Goal: Information Seeking & Learning: Find specific fact

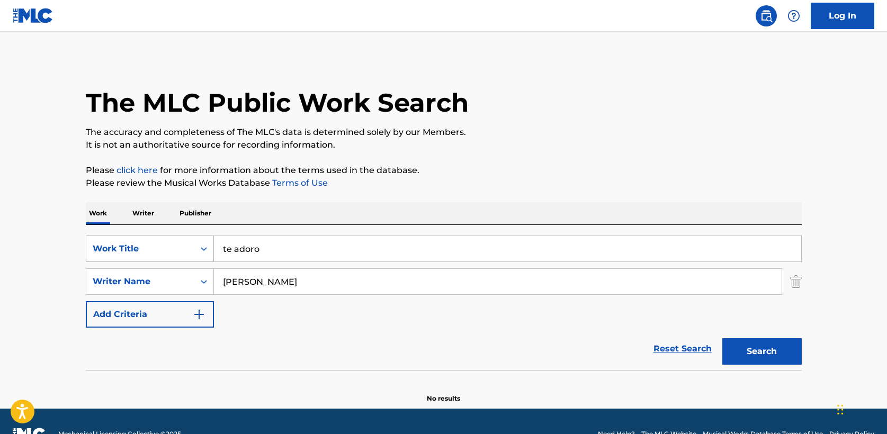
scroll to position [25, 0]
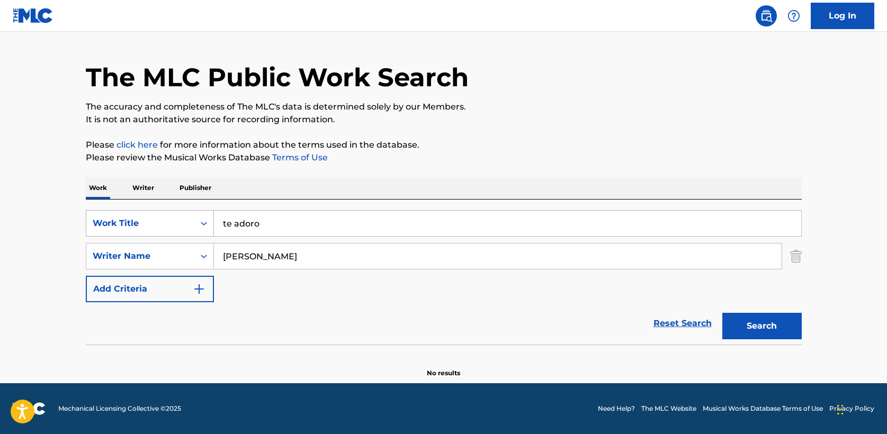
click at [163, 221] on div "SearchWithCriteria5a2173f0-7a6b-48a5-aaeb-ae2f49c14e6e Work Title te adoro" at bounding box center [444, 223] width 716 height 26
paste input "Abba (Pertenezco A Ti)"
type input "Abba (Pertenezco A Ti)"
type input "[PERSON_NAME]"
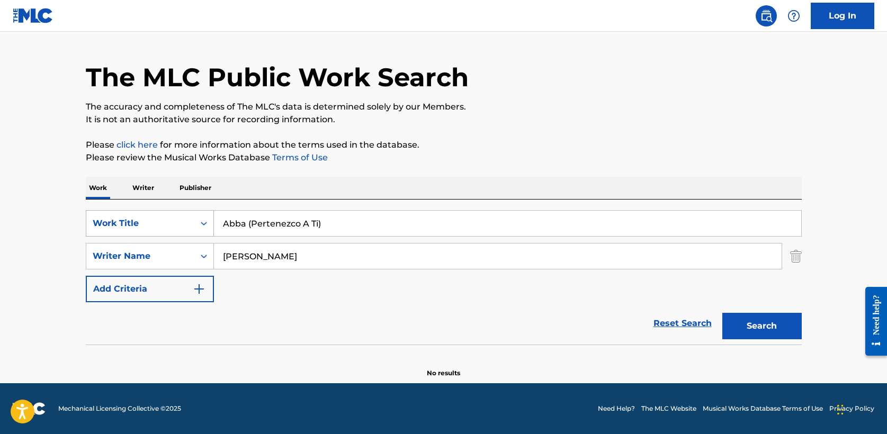
click at [723, 313] on button "Search" at bounding box center [762, 326] width 79 height 26
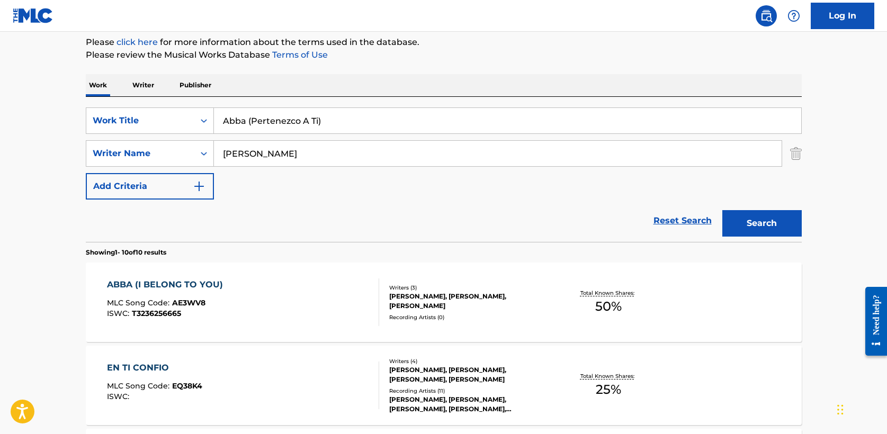
scroll to position [138, 0]
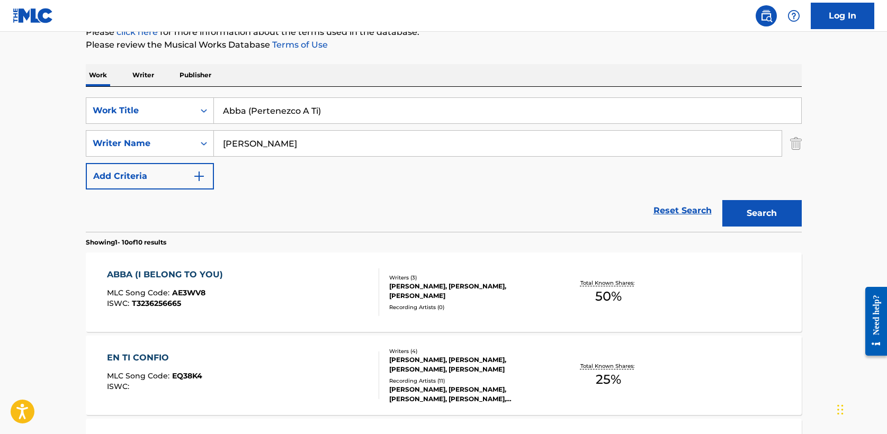
click at [206, 273] on div "ABBA (I BELONG TO YOU)" at bounding box center [167, 275] width 121 height 13
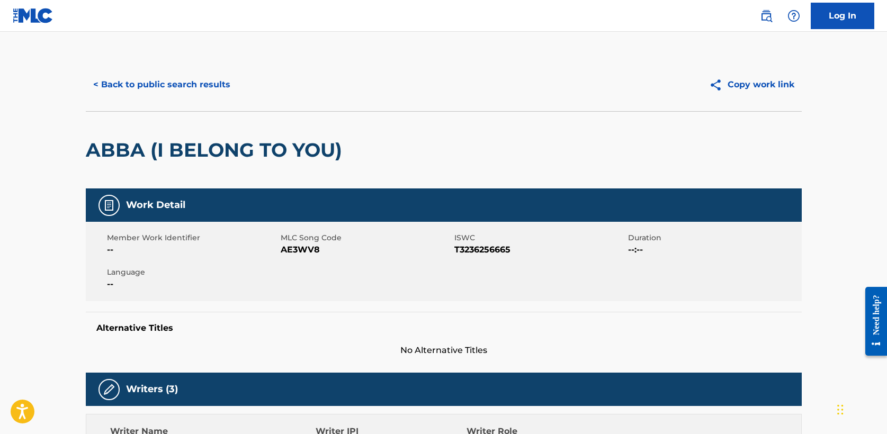
click at [159, 92] on button "< Back to public search results" at bounding box center [162, 85] width 152 height 26
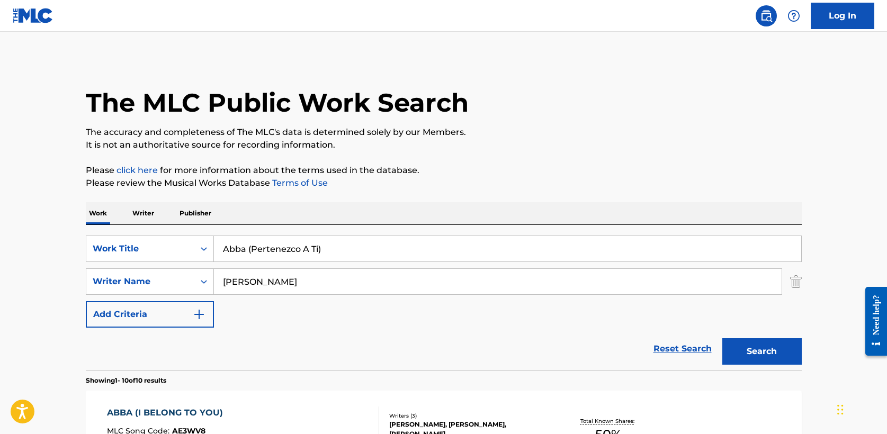
scroll to position [138, 0]
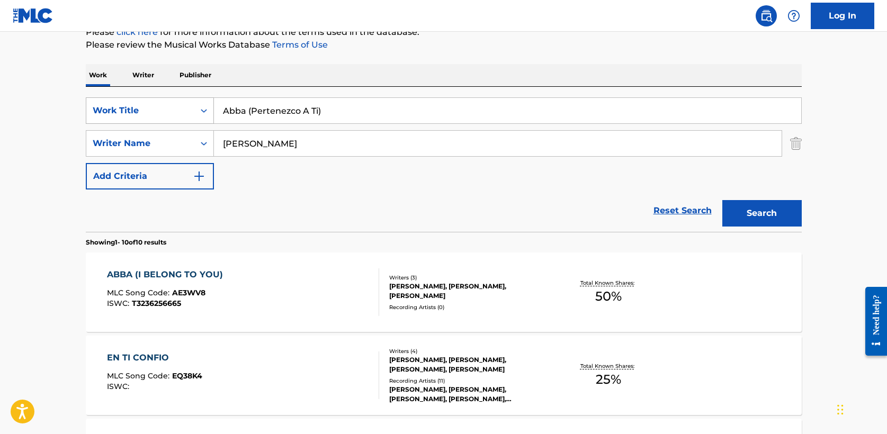
drag, startPoint x: 351, startPoint y: 107, endPoint x: 87, endPoint y: 107, distance: 263.3
click at [87, 107] on div "SearchWithCriteria5a2173f0-7a6b-48a5-aaeb-ae2f49c14e6e Work Title Abba (Pertene…" at bounding box center [444, 110] width 716 height 26
paste input "Cómo Me Amas"
type input "Cómo Me Amas"
type input "[PERSON_NAME]"
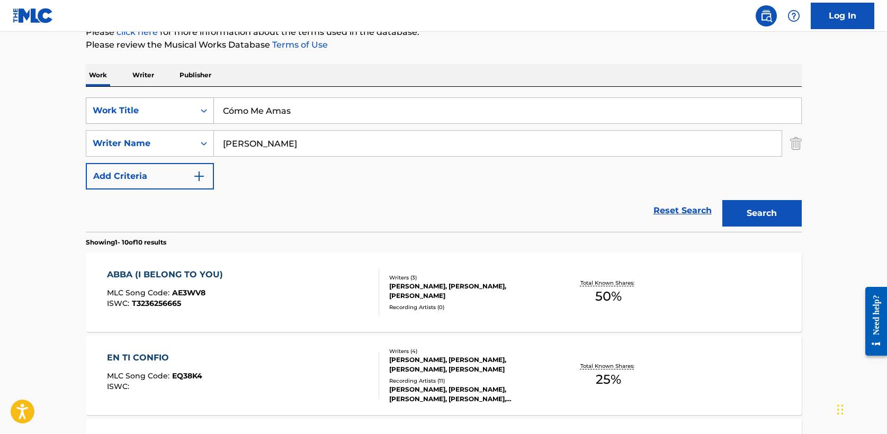
click at [723, 200] on button "Search" at bounding box center [762, 213] width 79 height 26
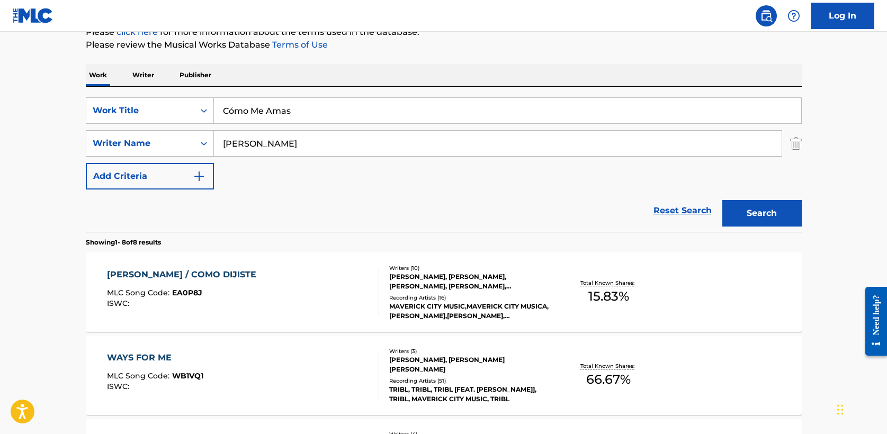
click at [235, 111] on input "Cómo Me Amas" at bounding box center [507, 110] width 587 height 25
click at [723, 200] on button "Search" at bounding box center [762, 213] width 79 height 26
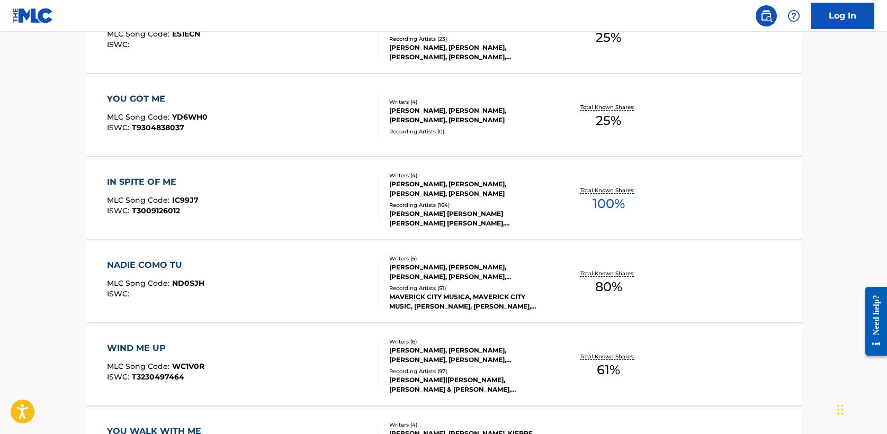
scroll to position [0, 0]
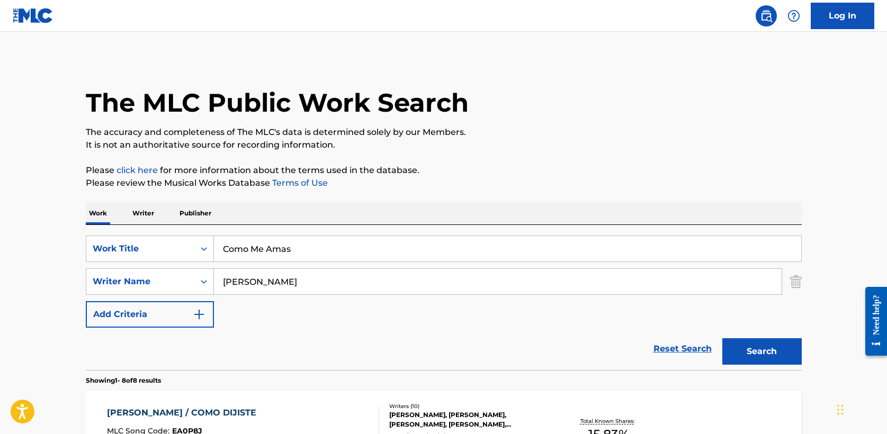
drag, startPoint x: 315, startPoint y: 245, endPoint x: 6, endPoint y: 242, distance: 308.8
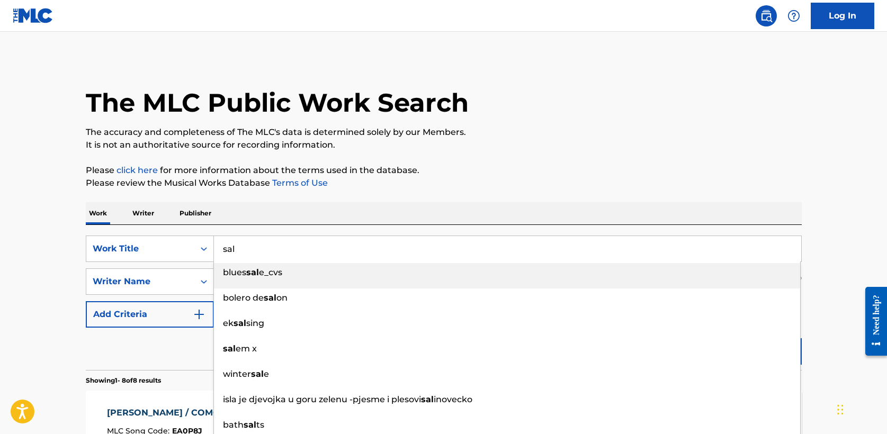
type input "sal"
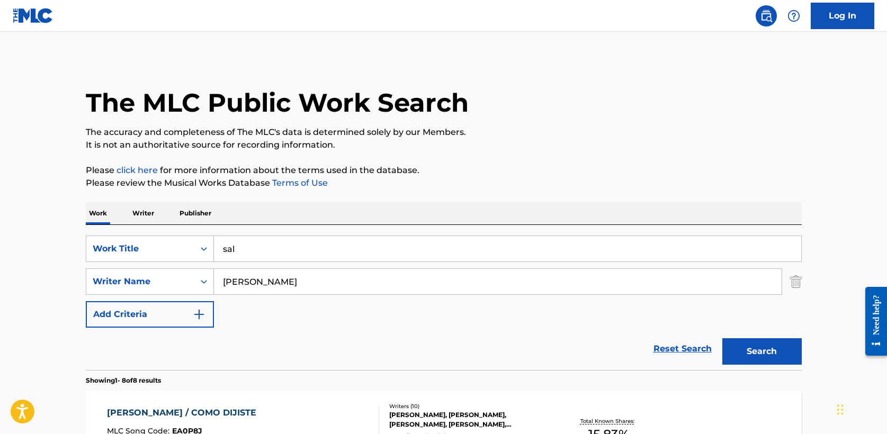
type input "[PERSON_NAME]"
click at [723, 338] on button "Search" at bounding box center [762, 351] width 79 height 26
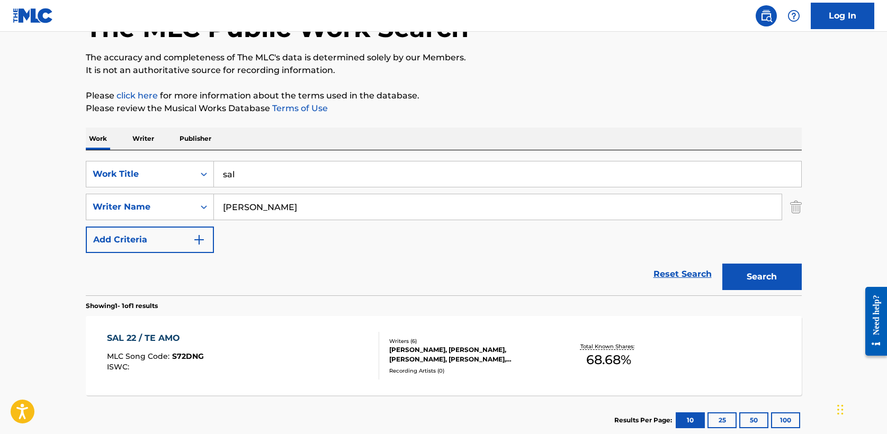
scroll to position [74, 0]
click at [158, 337] on div "SAL 22 / TE AMO" at bounding box center [155, 339] width 97 height 13
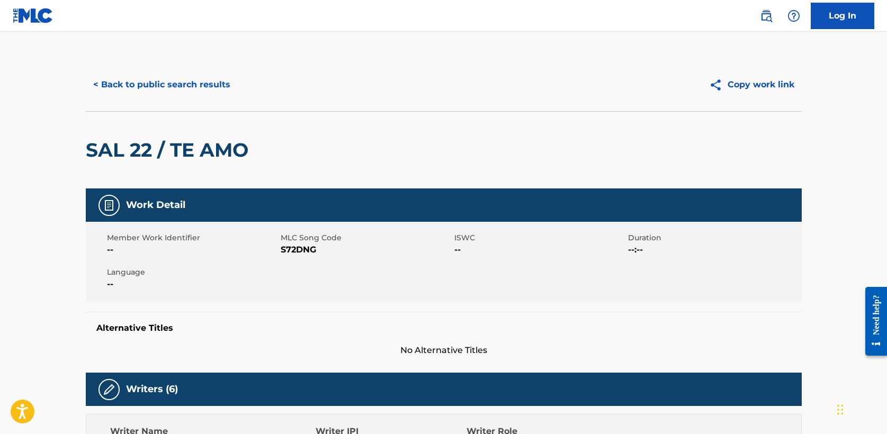
click at [163, 82] on button "< Back to public search results" at bounding box center [162, 85] width 152 height 26
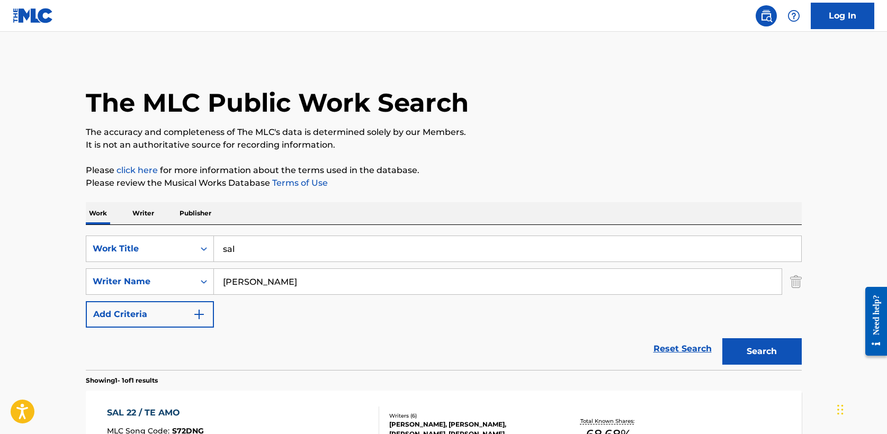
scroll to position [74, 0]
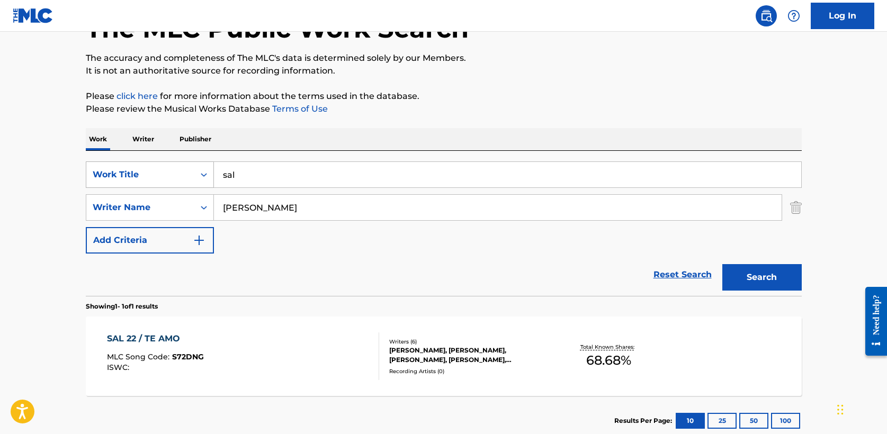
drag, startPoint x: 268, startPoint y: 177, endPoint x: 136, endPoint y: 166, distance: 132.4
click at [136, 166] on div "SearchWithCriteria5a2173f0-7a6b-48a5-aaeb-ae2f49c14e6e Work Title sal" at bounding box center [444, 175] width 716 height 26
paste input "Alegría de vivir"
type input "Alegría de vivir"
type input "\"
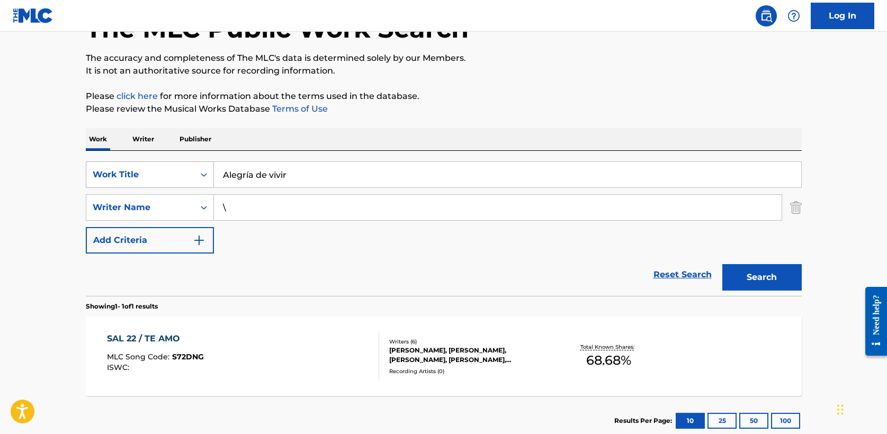
click at [723, 264] on button "Search" at bounding box center [762, 277] width 79 height 26
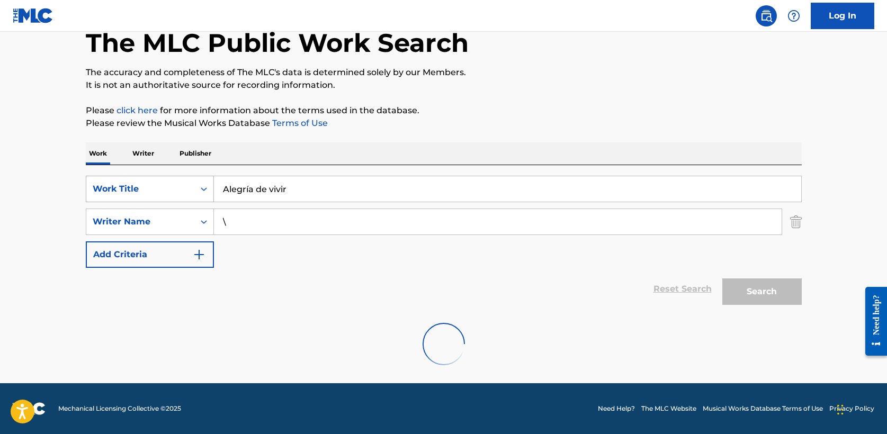
scroll to position [25, 0]
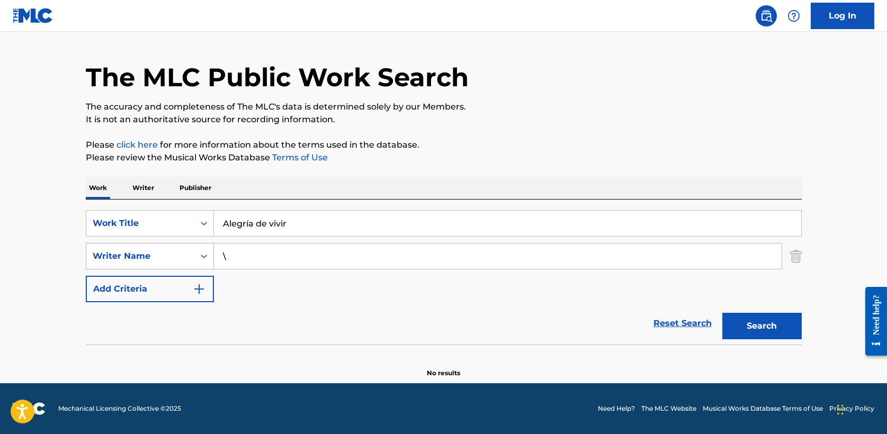
drag, startPoint x: 240, startPoint y: 255, endPoint x: 180, endPoint y: 253, distance: 60.4
click at [180, 253] on div "SearchWithCriteriae5fac2ee-40d2-43b8-ab10-bd0fa638ecd9 Writer Name \" at bounding box center [444, 256] width 716 height 26
click at [723, 313] on button "Search" at bounding box center [762, 326] width 79 height 26
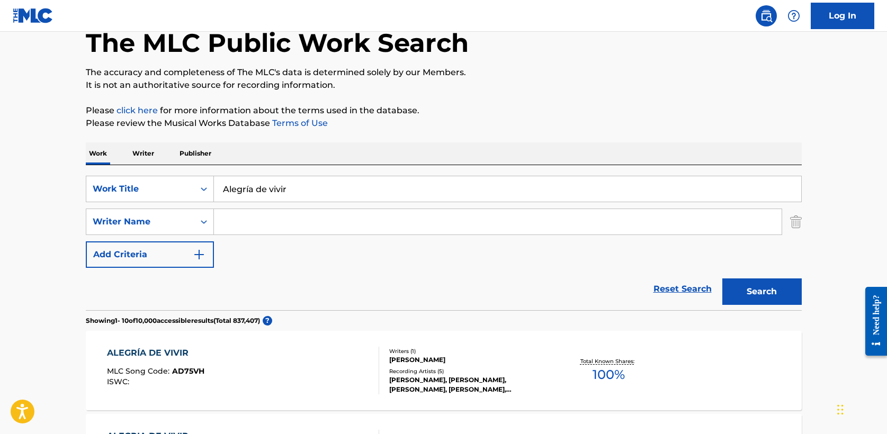
scroll to position [74, 0]
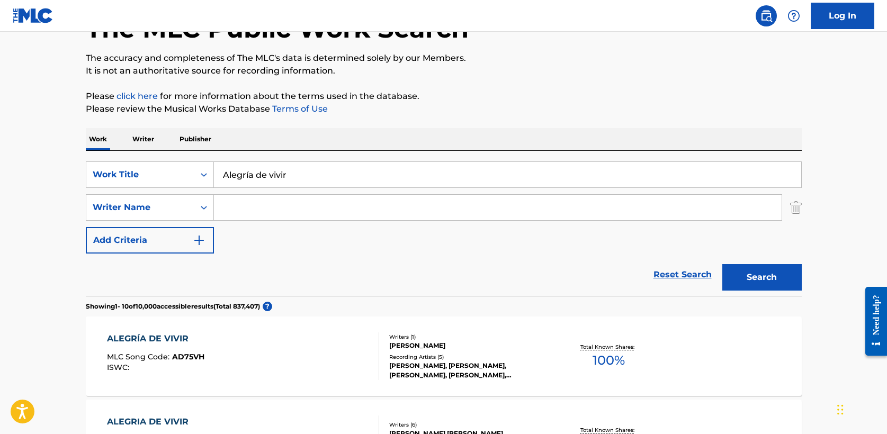
click at [228, 177] on input "Alegría de vivir" at bounding box center [507, 174] width 587 height 25
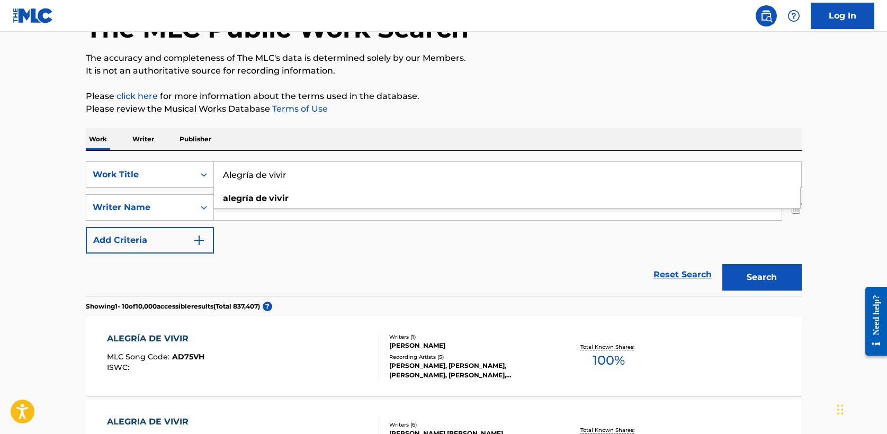
type input "Alegría de vivir"
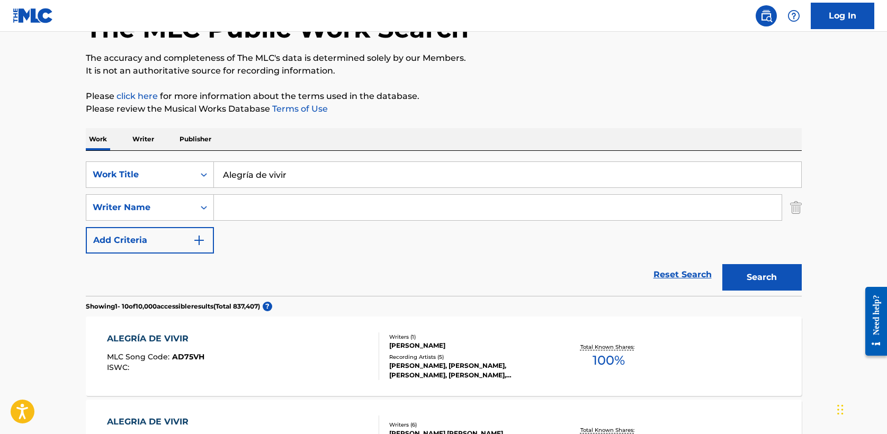
click at [760, 286] on button "Search" at bounding box center [762, 277] width 79 height 26
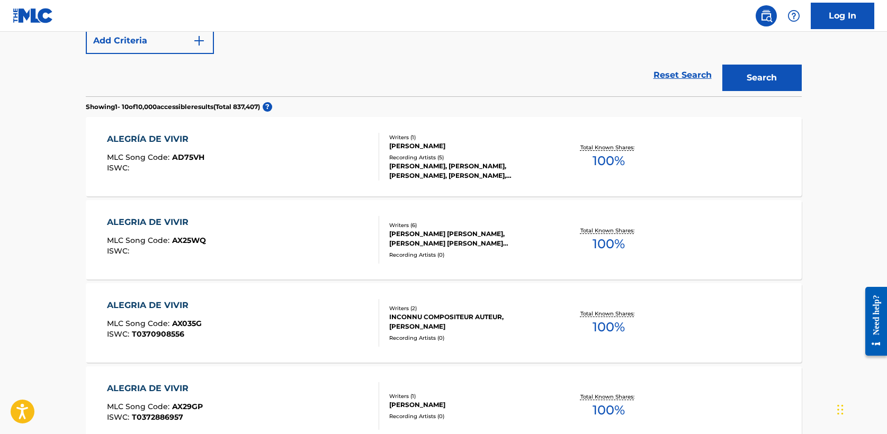
scroll to position [279, 0]
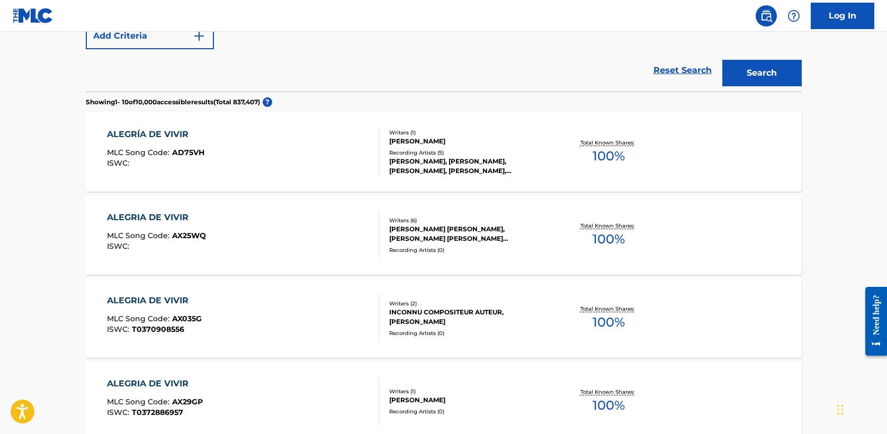
click at [157, 217] on div "ALEGRIA DE VIVIR" at bounding box center [156, 217] width 99 height 13
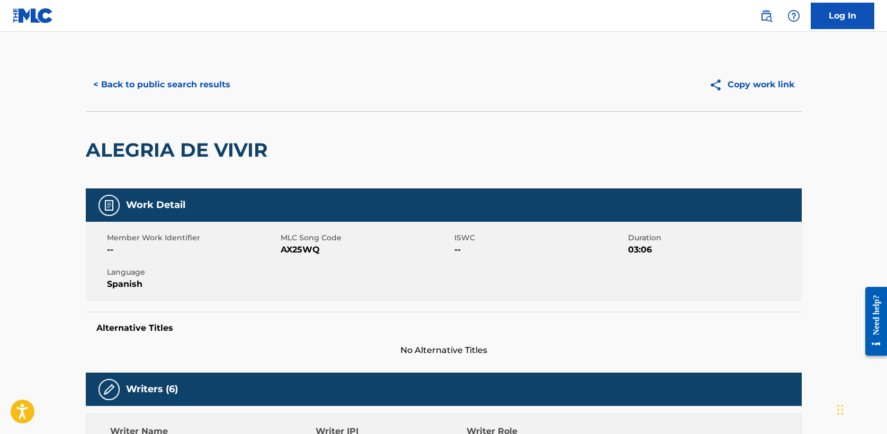
click at [156, 88] on button "< Back to public search results" at bounding box center [162, 85] width 152 height 26
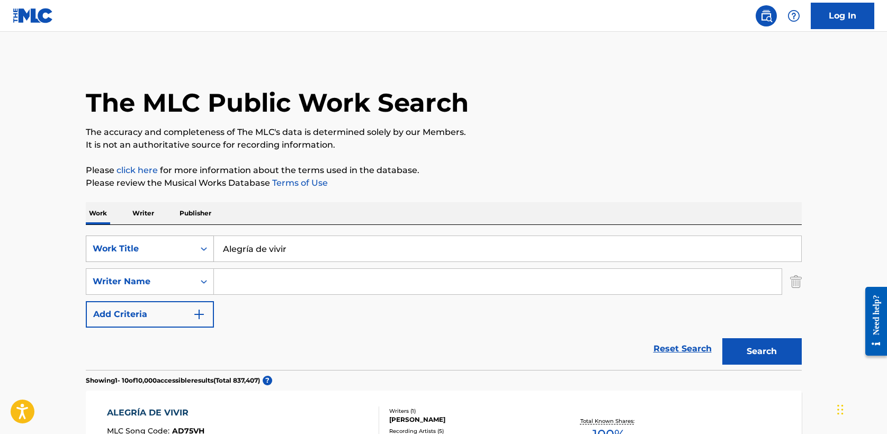
drag, startPoint x: 313, startPoint y: 252, endPoint x: 122, endPoint y: 252, distance: 190.7
click at [122, 252] on div "SearchWithCriteria5a2173f0-7a6b-48a5-aaeb-ae2f49c14e6e Work Title Alegría de vi…" at bounding box center [444, 249] width 716 height 26
paste input "Un plan para mí (Salmo 139)"
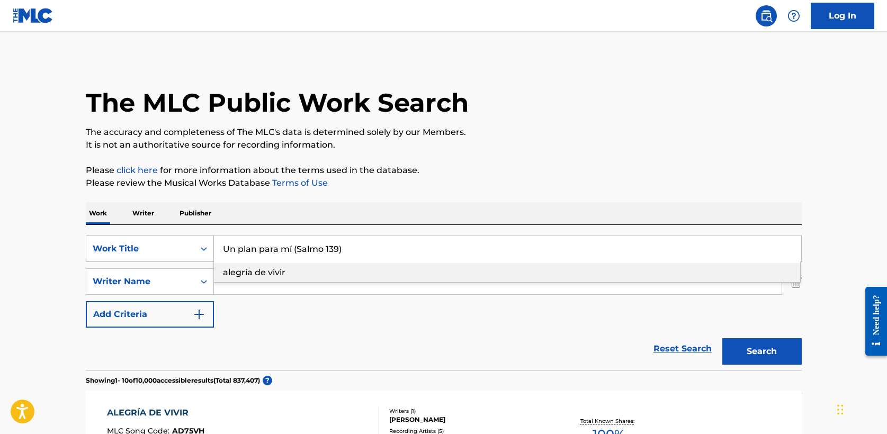
click at [723, 338] on button "Search" at bounding box center [762, 351] width 79 height 26
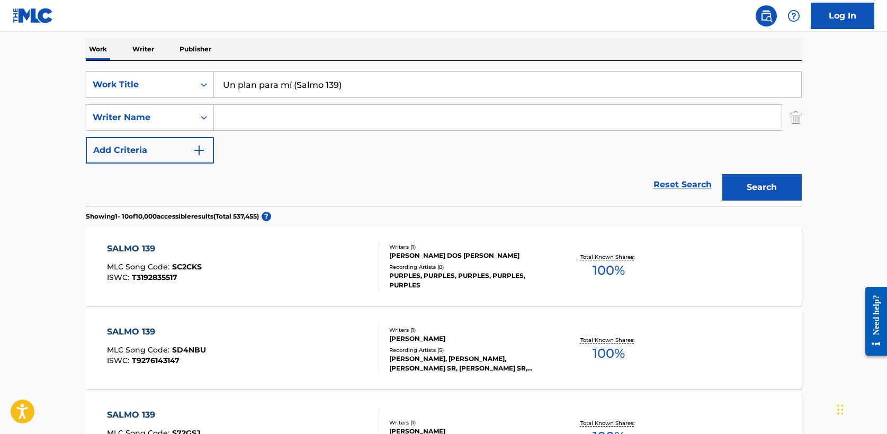
scroll to position [163, 0]
drag, startPoint x: 292, startPoint y: 86, endPoint x: 423, endPoint y: 90, distance: 131.4
click at [423, 90] on input "Un plan para mí (Salmo 139)" at bounding box center [507, 85] width 587 height 25
type input "Un plan para mí"
click at [723, 175] on button "Search" at bounding box center [762, 188] width 79 height 26
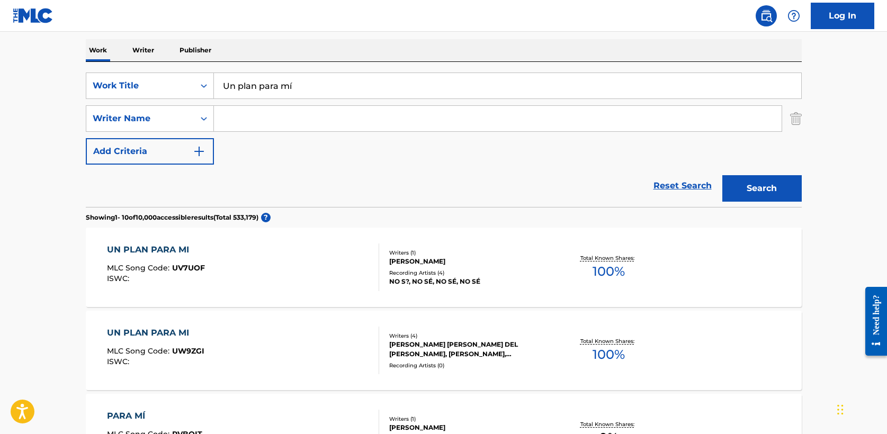
click at [171, 335] on div "UN PLAN PARA MI" at bounding box center [155, 333] width 97 height 13
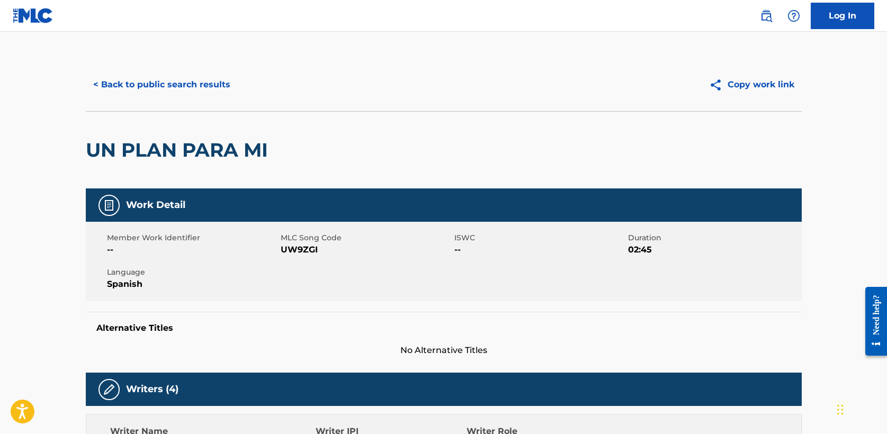
click at [167, 81] on button "< Back to public search results" at bounding box center [162, 85] width 152 height 26
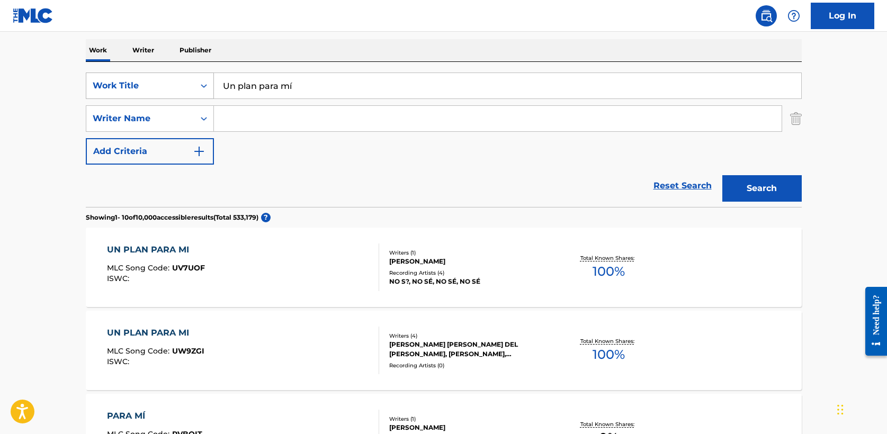
drag, startPoint x: 302, startPoint y: 87, endPoint x: 144, endPoint y: 87, distance: 158.9
click at [144, 87] on div "SearchWithCriteria5a2173f0-7a6b-48a5-aaeb-ae2f49c14e6e Work Title Un plan para …" at bounding box center [444, 86] width 716 height 26
paste input "[DEMOGRAPHIC_DATA] 29:11"
type input "[DEMOGRAPHIC_DATA] 29:11"
type input "[PERSON_NAME]"
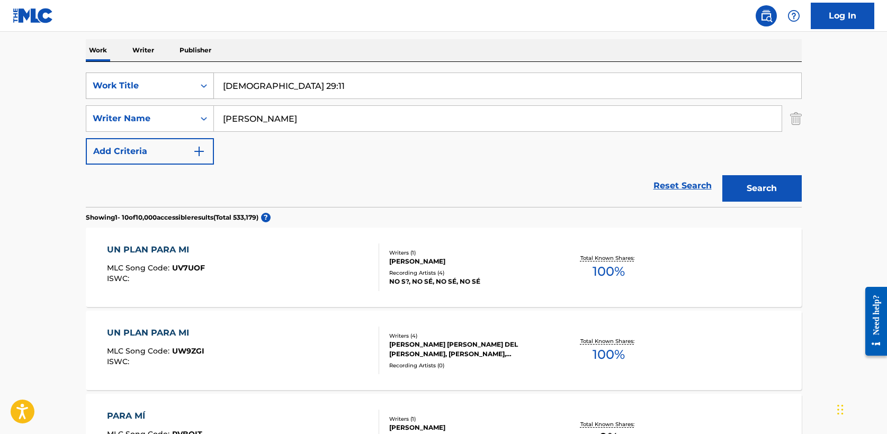
click at [723, 175] on button "Search" at bounding box center [762, 188] width 79 height 26
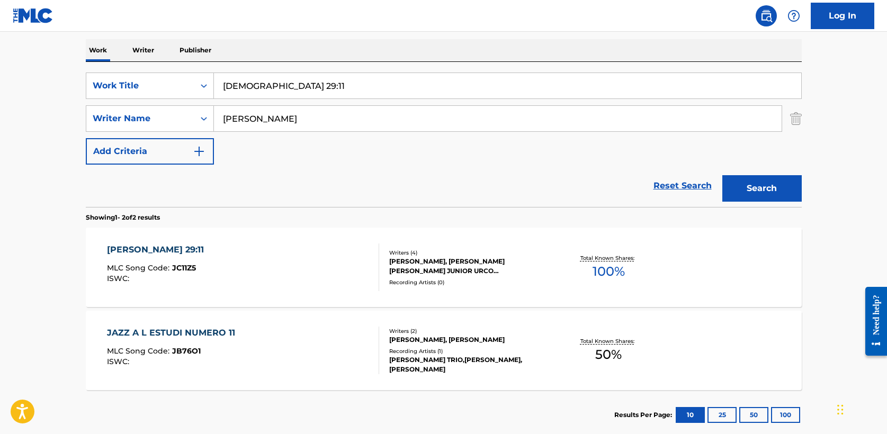
click at [158, 250] on div "[PERSON_NAME] 29:11" at bounding box center [158, 250] width 102 height 13
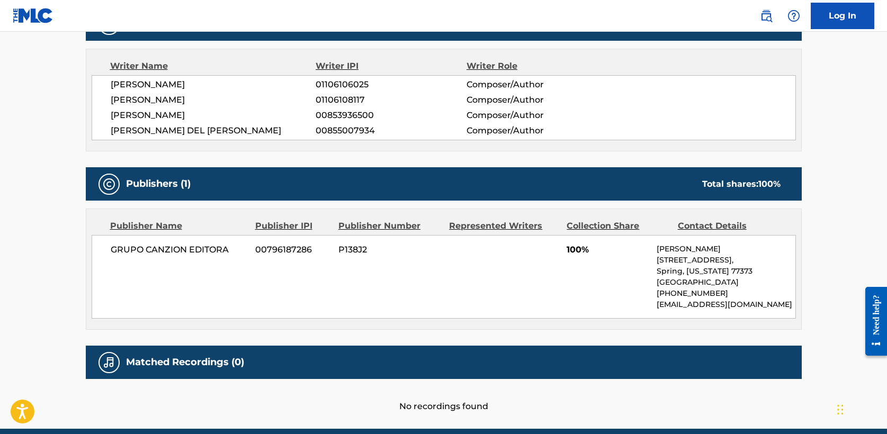
scroll to position [377, 0]
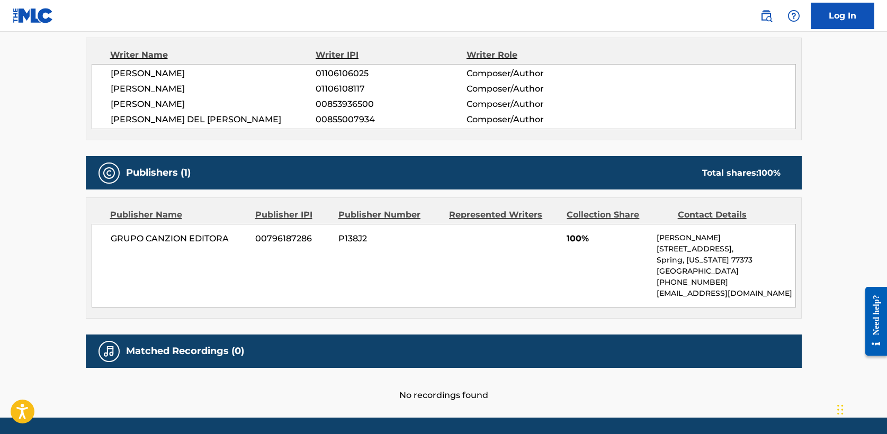
click at [182, 306] on div "GRUPO CANZION EDITORA 00796187286 P138J2 100% [PERSON_NAME] [STREET_ADDRESS][US…" at bounding box center [444, 266] width 705 height 84
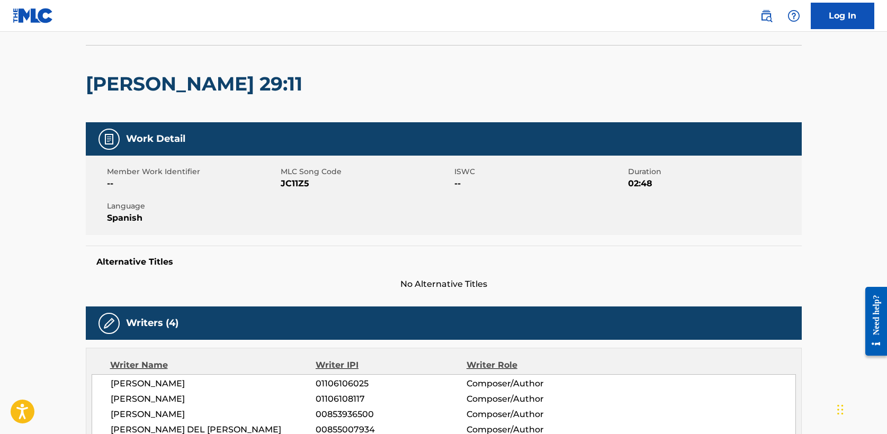
scroll to position [0, 0]
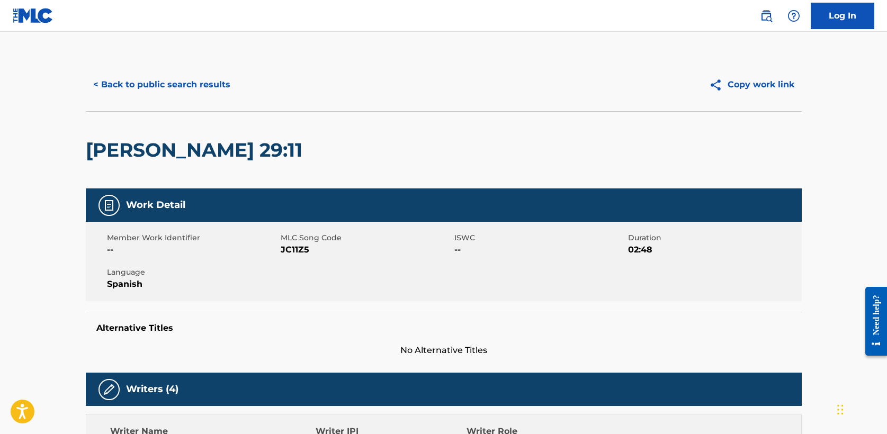
click at [161, 84] on button "< Back to public search results" at bounding box center [162, 85] width 152 height 26
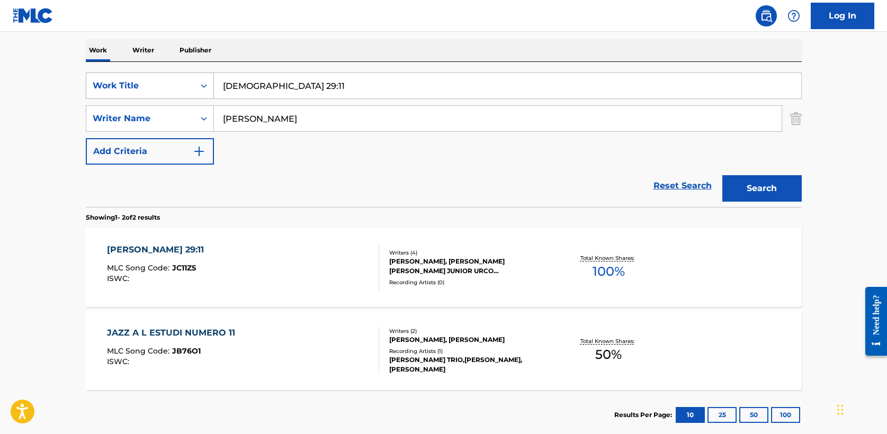
drag, startPoint x: 284, startPoint y: 89, endPoint x: 168, endPoint y: 85, distance: 116.6
click at [168, 85] on div "SearchWithCriteria5a2173f0-7a6b-48a5-aaeb-ae2f49c14e6e Work Title [PERSON_NAME]…" at bounding box center [444, 86] width 716 height 26
paste input "Siempre conmigo"
drag, startPoint x: 344, startPoint y: 84, endPoint x: 140, endPoint y: 84, distance: 204.5
click at [140, 84] on div "SearchWithCriteria5a2173f0-7a6b-48a5-aaeb-ae2f49c14e6e Work Title conmigo siemp…" at bounding box center [444, 86] width 716 height 26
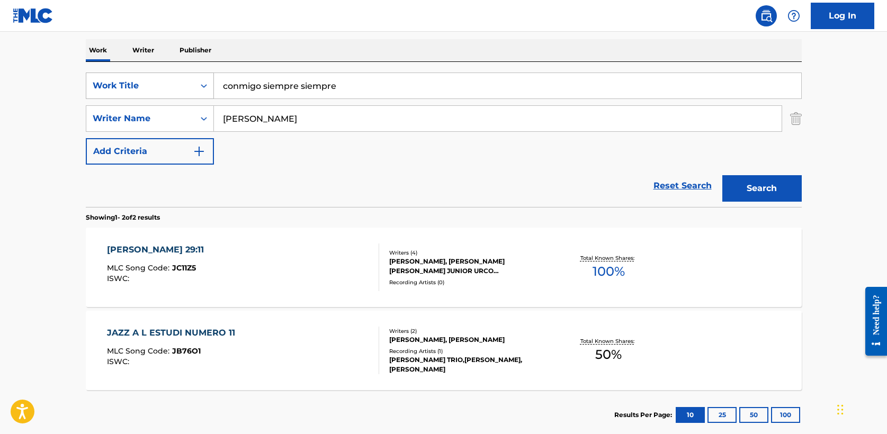
paste input "Siempre conmigo"
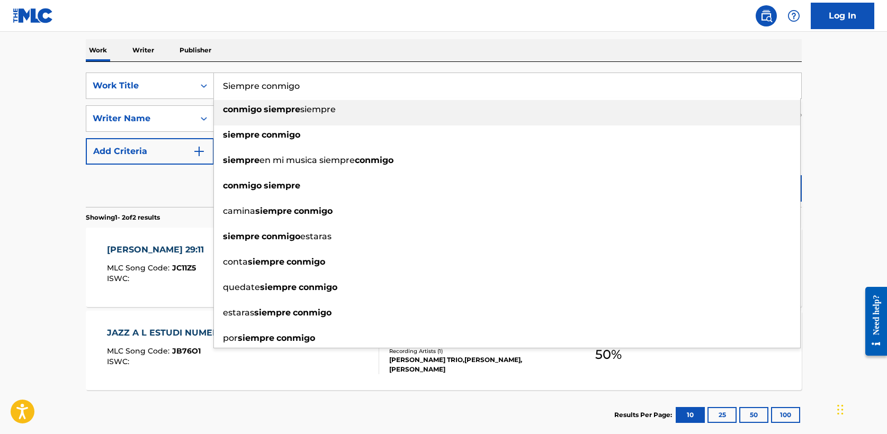
type input "Siempre conmigo"
click at [51, 93] on main "The MLC Public Work Search The accuracy and completeness of The MLC's data is d…" at bounding box center [443, 157] width 887 height 577
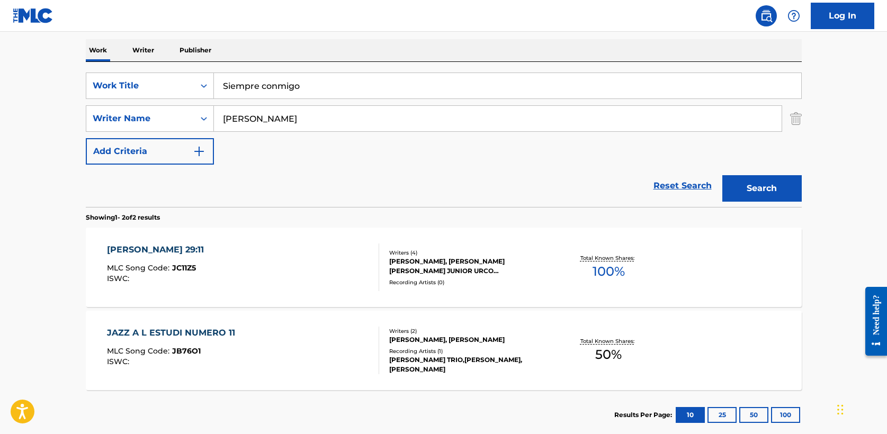
click at [770, 196] on button "Search" at bounding box center [762, 188] width 79 height 26
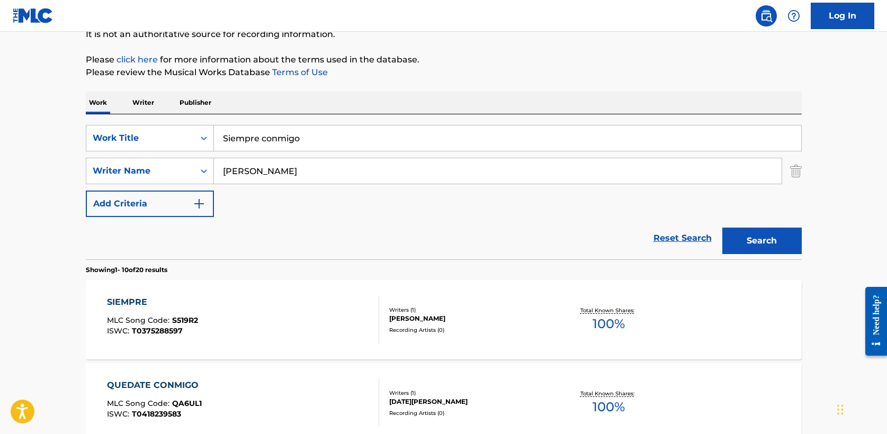
scroll to position [0, 0]
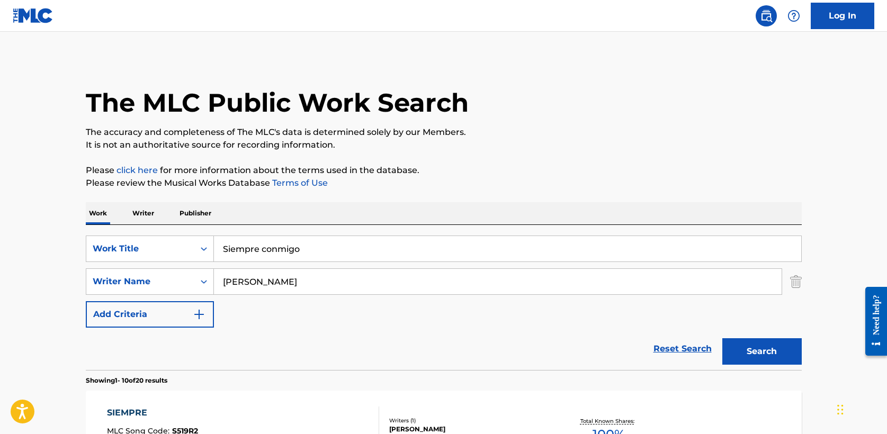
drag, startPoint x: 272, startPoint y: 280, endPoint x: 30, endPoint y: 279, distance: 242.1
type input "milagros"
click at [723, 338] on button "Search" at bounding box center [762, 351] width 79 height 26
drag, startPoint x: 319, startPoint y: 249, endPoint x: 131, endPoint y: 249, distance: 188.1
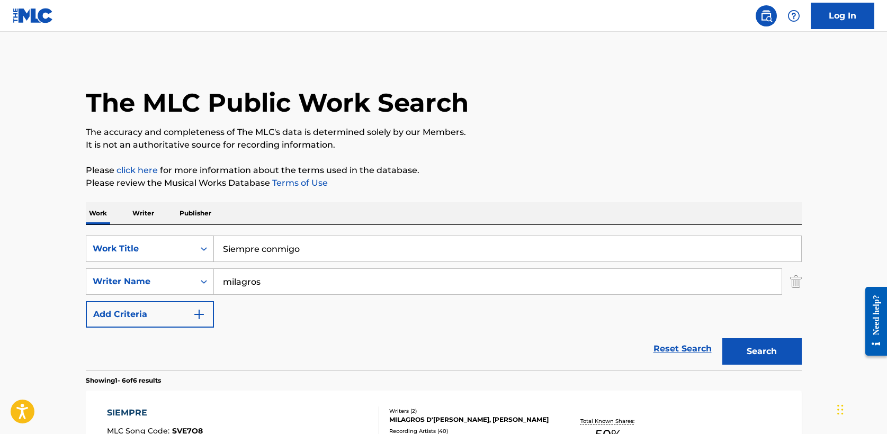
click at [131, 249] on div "SearchWithCriteria5a2173f0-7a6b-48a5-aaeb-ae2f49c14e6e Work Title Siempre conmi…" at bounding box center [444, 249] width 716 height 26
paste input "Reflejaré su amor"
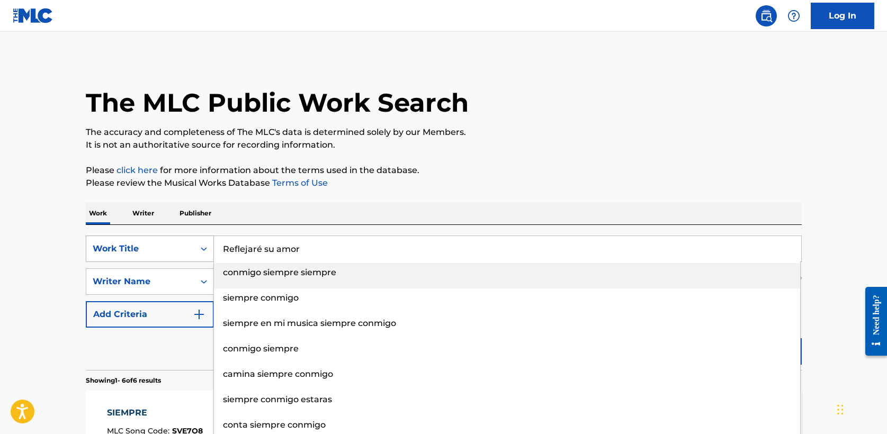
type input "Reflejaré su amor"
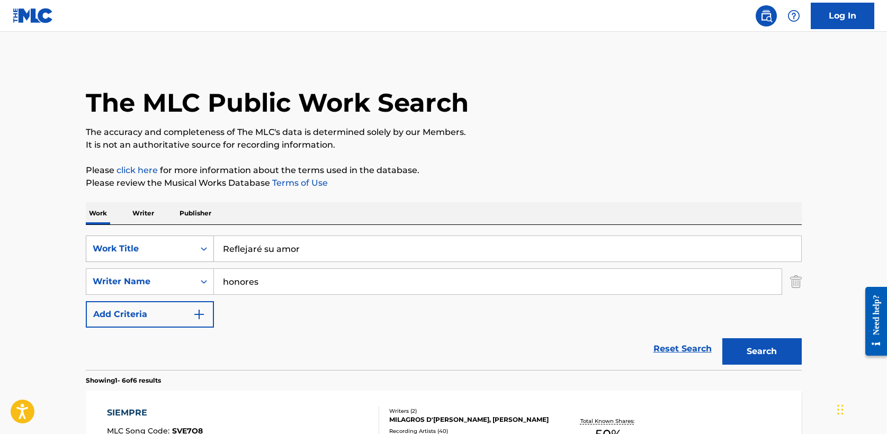
type input "honores"
click at [723, 338] on button "Search" at bounding box center [762, 351] width 79 height 26
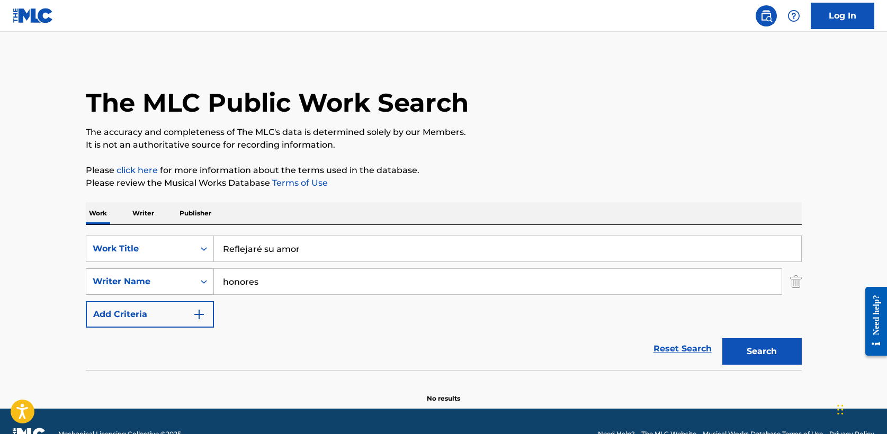
drag, startPoint x: 263, startPoint y: 280, endPoint x: 178, endPoint y: 278, distance: 84.8
click at [178, 278] on div "SearchWithCriteriae5fac2ee-40d2-43b8-ab10-bd0fa638ecd9 Writer Name honores" at bounding box center [444, 282] width 716 height 26
click at [723, 338] on button "Search" at bounding box center [762, 351] width 79 height 26
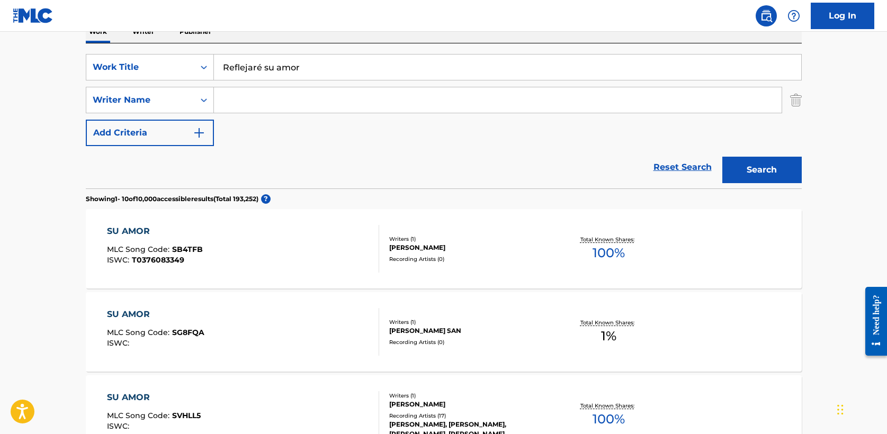
scroll to position [181, 0]
drag, startPoint x: 299, startPoint y: 70, endPoint x: 188, endPoint y: 70, distance: 111.2
click at [188, 70] on div "SearchWithCriteria5a2173f0-7a6b-48a5-aaeb-ae2f49c14e6e Work Title Reflejaré su …" at bounding box center [444, 68] width 716 height 26
paste input "Cada día"
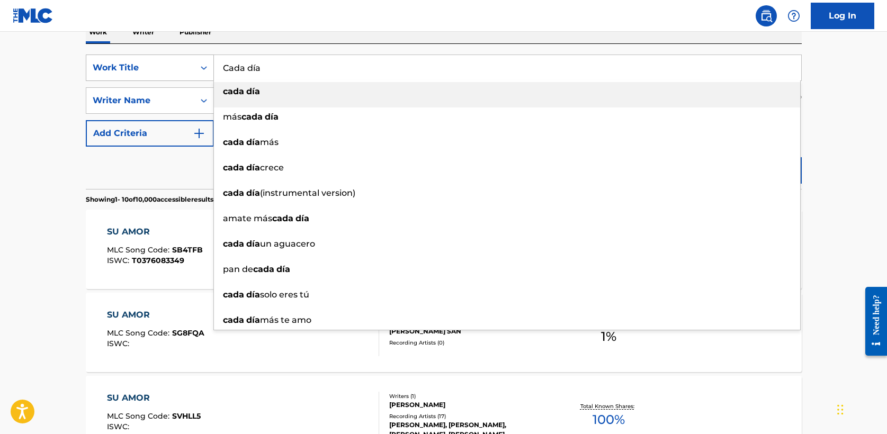
type input "Cada día"
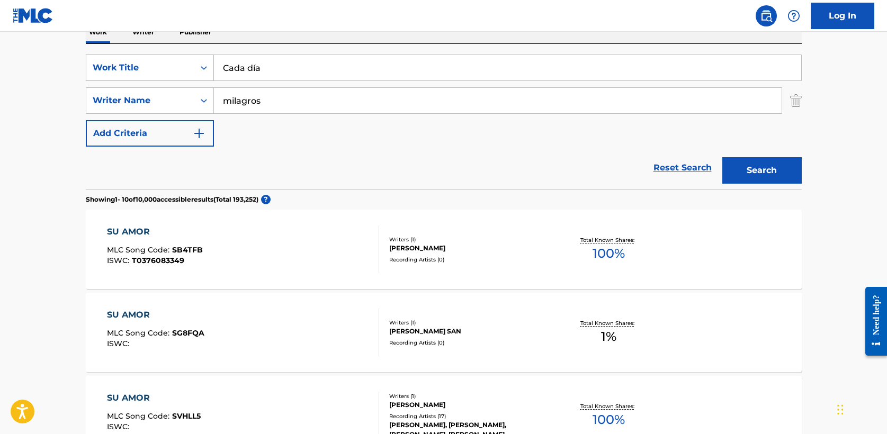
type input "milagros"
click at [723, 157] on button "Search" at bounding box center [762, 170] width 79 height 26
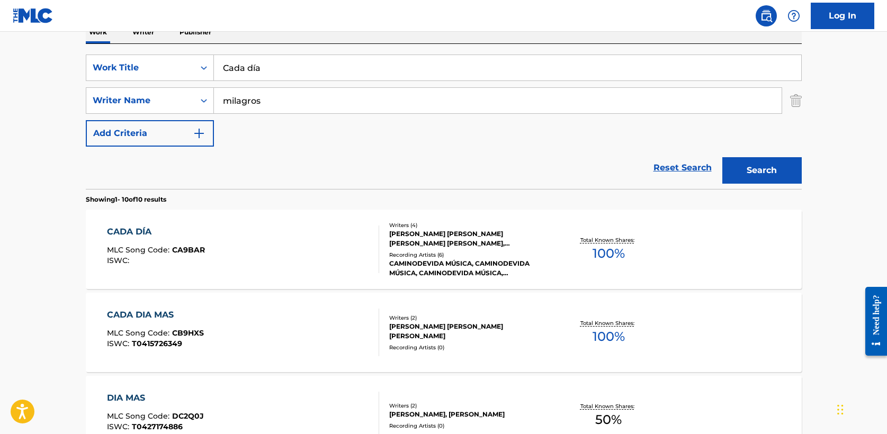
click at [140, 234] on div "CADA DÍA" at bounding box center [156, 232] width 98 height 13
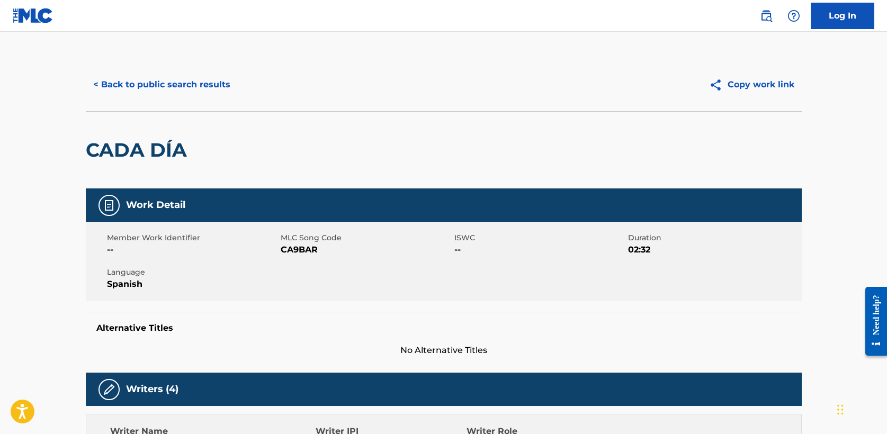
click at [204, 83] on button "< Back to public search results" at bounding box center [162, 85] width 152 height 26
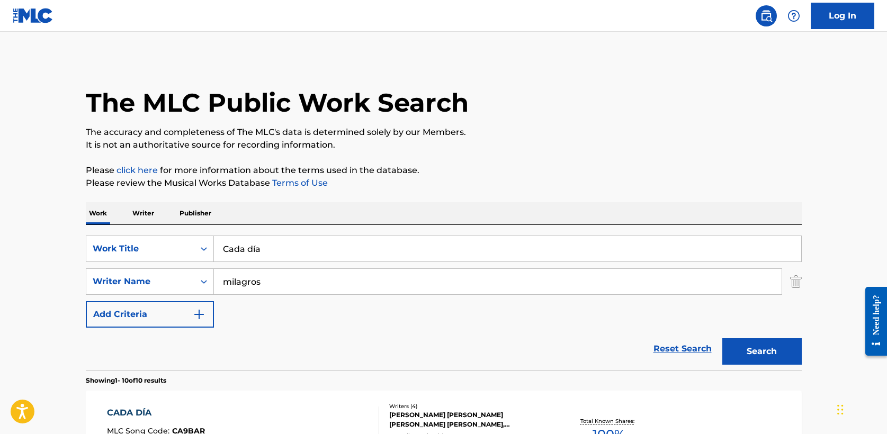
scroll to position [181, 0]
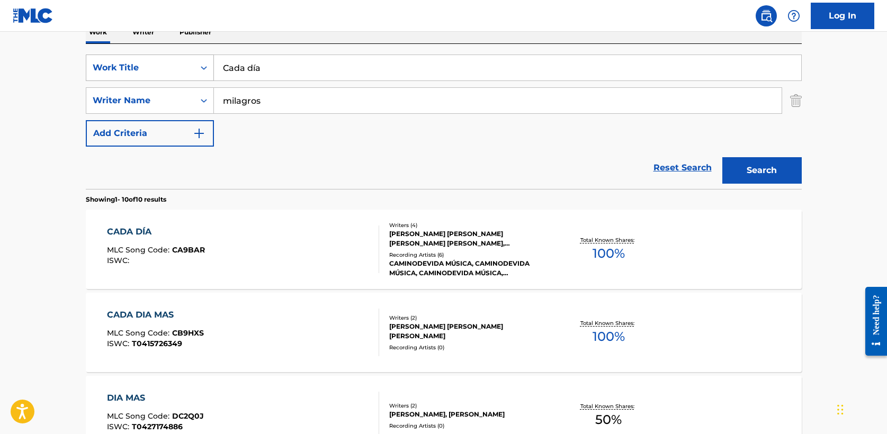
drag, startPoint x: 262, startPoint y: 68, endPoint x: 119, endPoint y: 68, distance: 143.6
click at [119, 68] on div "SearchWithCriteria5a2173f0-7a6b-48a5-aaeb-ae2f49c14e6e Work Title Cada día" at bounding box center [444, 68] width 716 height 26
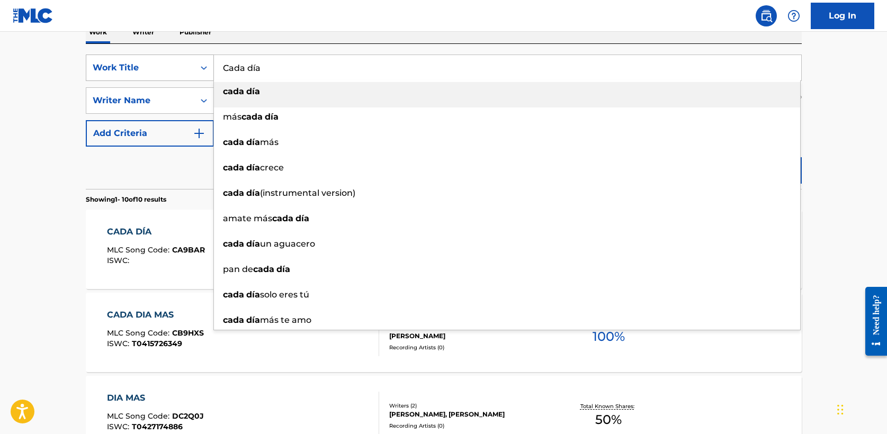
paste input "La [DEMOGRAPHIC_DATA] es divertid"
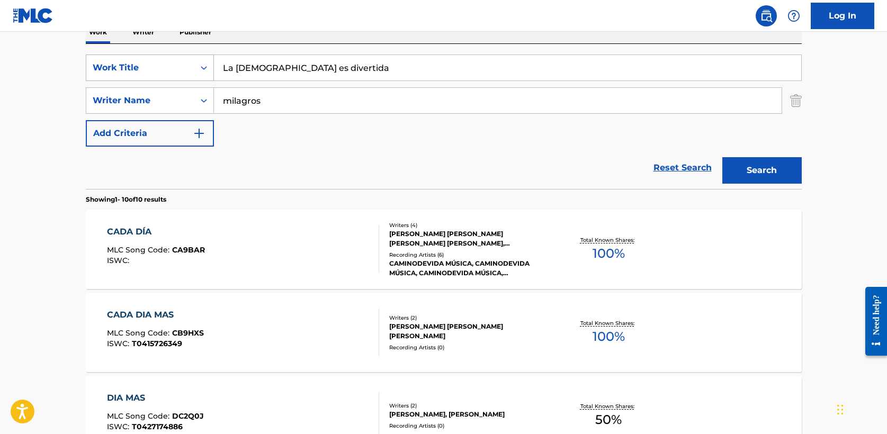
click at [723, 157] on button "Search" at bounding box center [762, 170] width 79 height 26
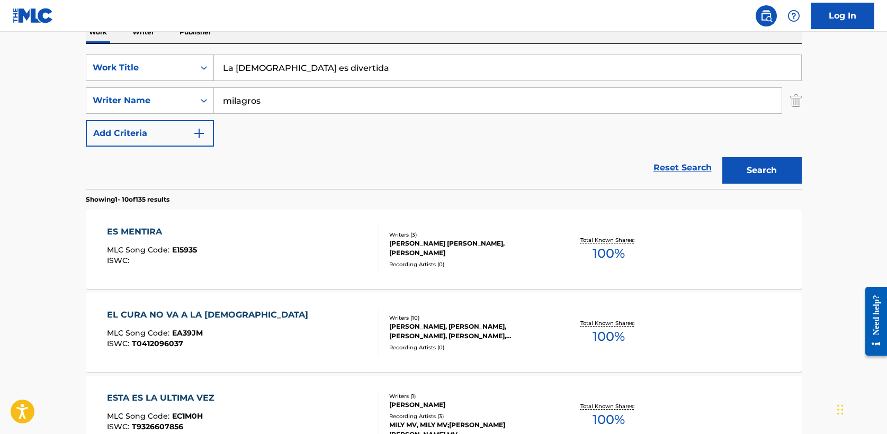
drag, startPoint x: 324, startPoint y: 72, endPoint x: 147, endPoint y: 68, distance: 177.5
click at [147, 68] on div "SearchWithCriteria5a2173f0-7a6b-48a5-aaeb-ae2f49c14e6e Work Title La iglesia es…" at bounding box center [444, 68] width 716 height 26
paste input "Tu gracia audaz"
type input "Tu gracia audaz"
type input "[PERSON_NAME]"
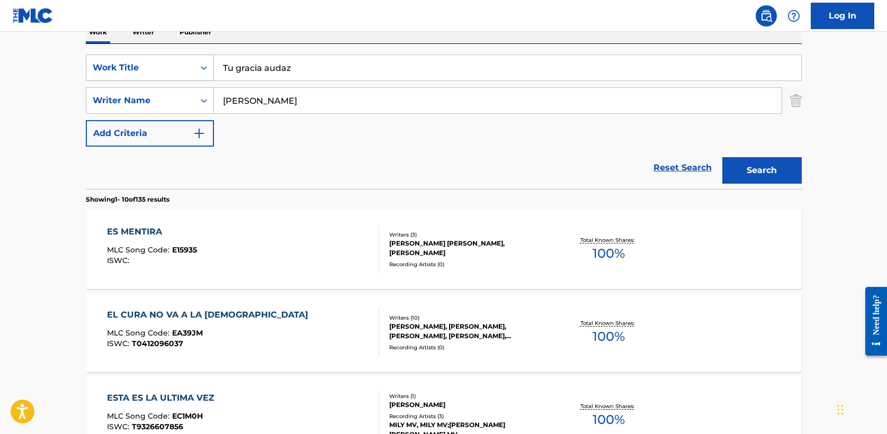
click at [723, 157] on button "Search" at bounding box center [762, 170] width 79 height 26
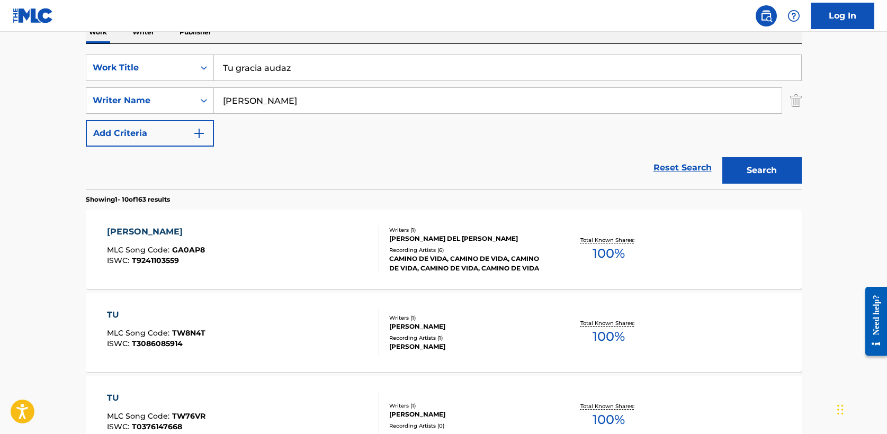
click at [149, 233] on div "[PERSON_NAME]" at bounding box center [156, 232] width 98 height 13
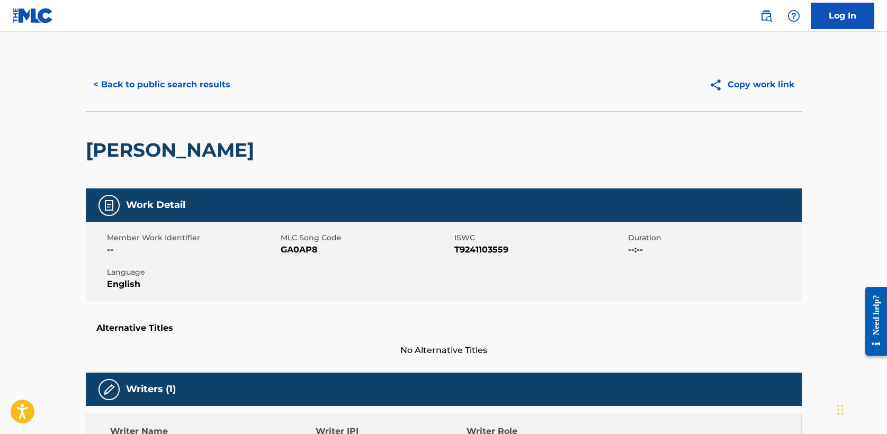
click at [171, 97] on button "< Back to public search results" at bounding box center [162, 85] width 152 height 26
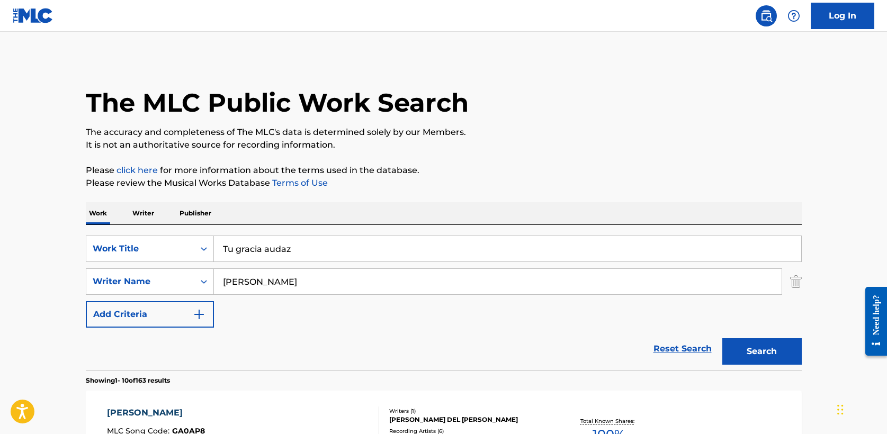
scroll to position [181, 0]
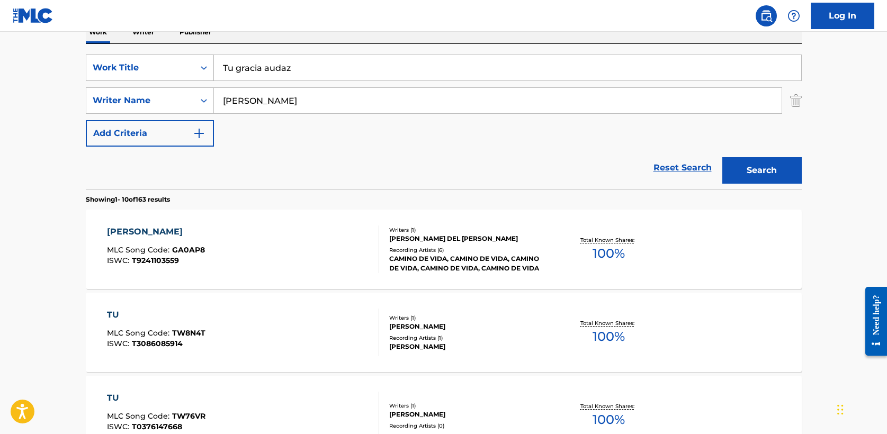
drag, startPoint x: 277, startPoint y: 72, endPoint x: 167, endPoint y: 69, distance: 109.7
click at [167, 69] on div "SearchWithCriteria5a2173f0-7a6b-48a5-aaeb-ae2f49c14e6e Work Title Tu gracia aud…" at bounding box center [444, 68] width 716 height 26
paste input "Cantaré A [DEMOGRAPHIC_DATA]"
type input "Cantaré A [DEMOGRAPHIC_DATA]"
type input "[PERSON_NAME]"
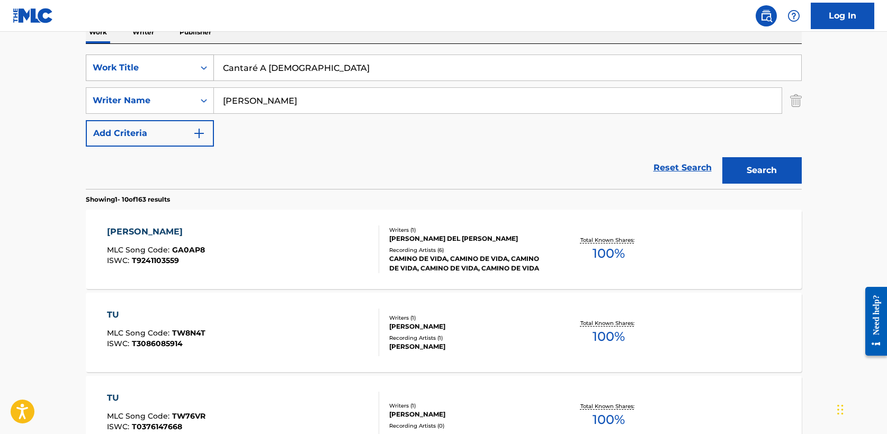
click at [723, 157] on button "Search" at bounding box center [762, 170] width 79 height 26
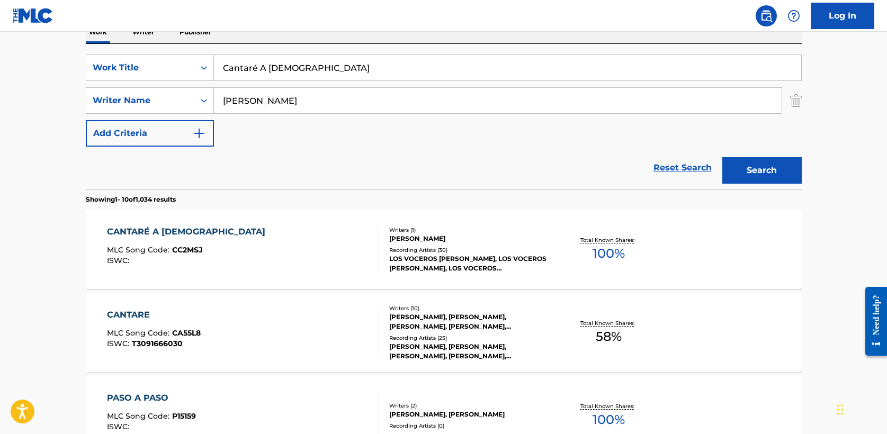
click at [187, 234] on div "CANTARÉ A [DEMOGRAPHIC_DATA]" at bounding box center [189, 232] width 164 height 13
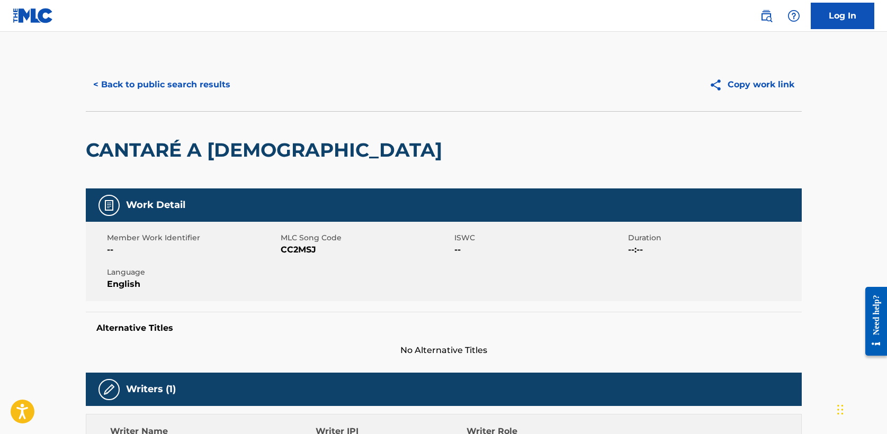
click at [157, 81] on button "< Back to public search results" at bounding box center [162, 85] width 152 height 26
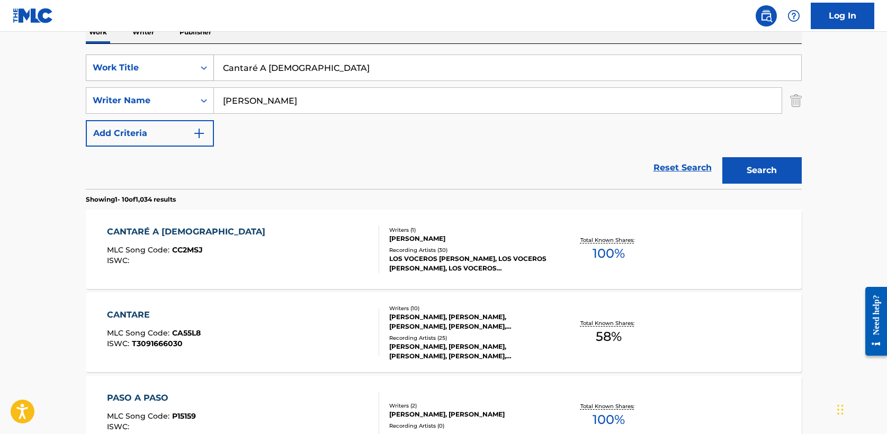
drag, startPoint x: 233, startPoint y: 69, endPoint x: 175, endPoint y: 69, distance: 58.3
click at [175, 69] on div "SearchWithCriteria5a2173f0-7a6b-48a5-aaeb-ae2f49c14e6e Work Title Cantaré A [DE…" at bounding box center [444, 68] width 716 height 26
paste input "Grandes Obras"
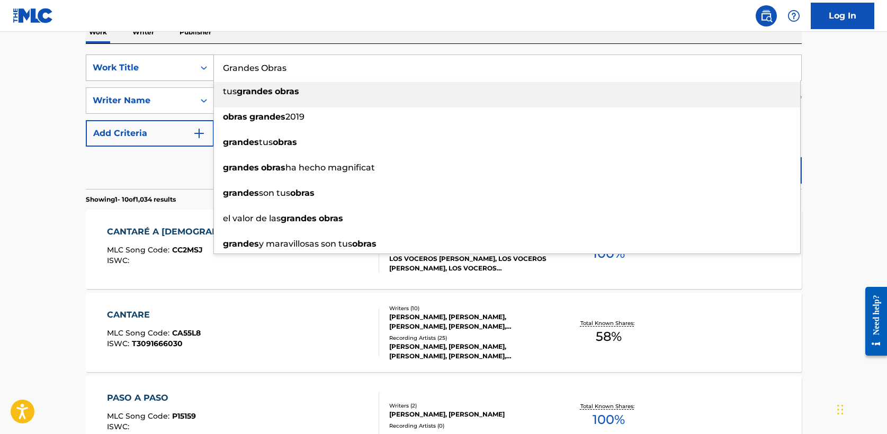
type input "Grandes Obras"
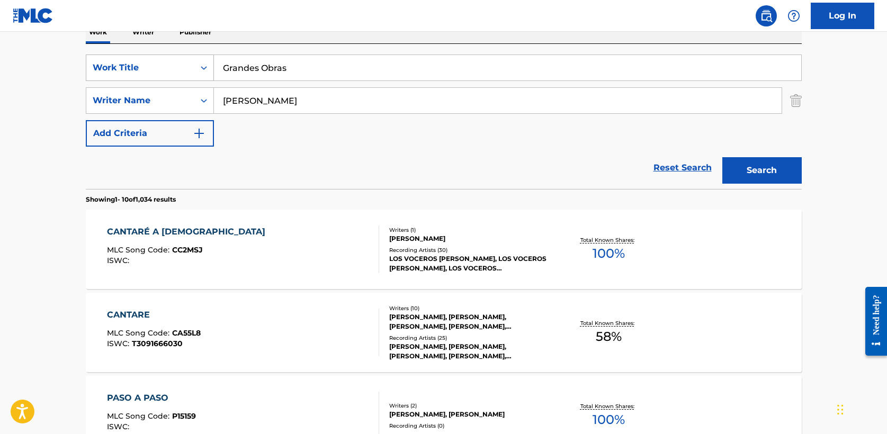
type input "[PERSON_NAME]"
click at [723, 157] on button "Search" at bounding box center [762, 170] width 79 height 26
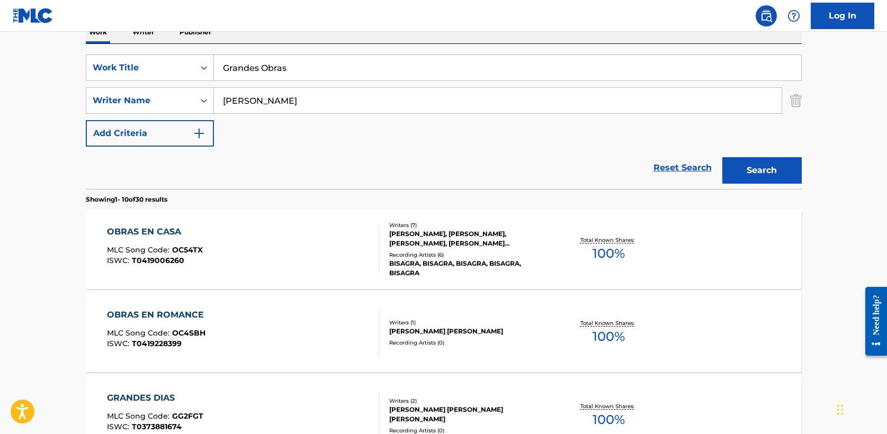
drag, startPoint x: 297, startPoint y: 70, endPoint x: 71, endPoint y: 70, distance: 225.7
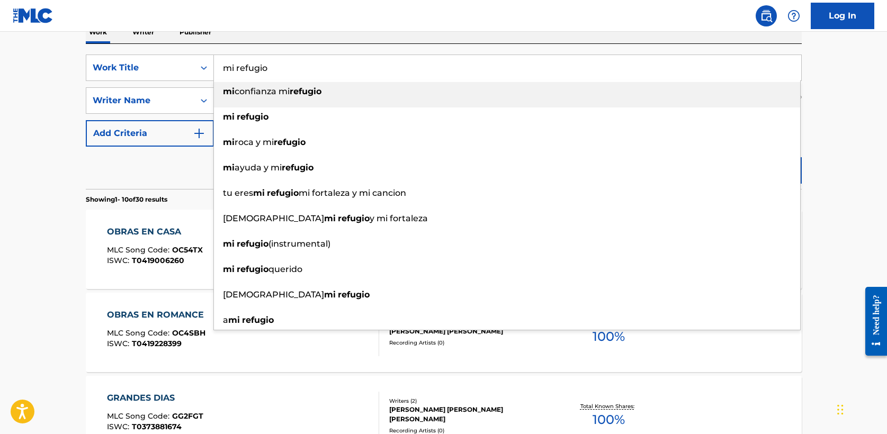
type input "mi refugio"
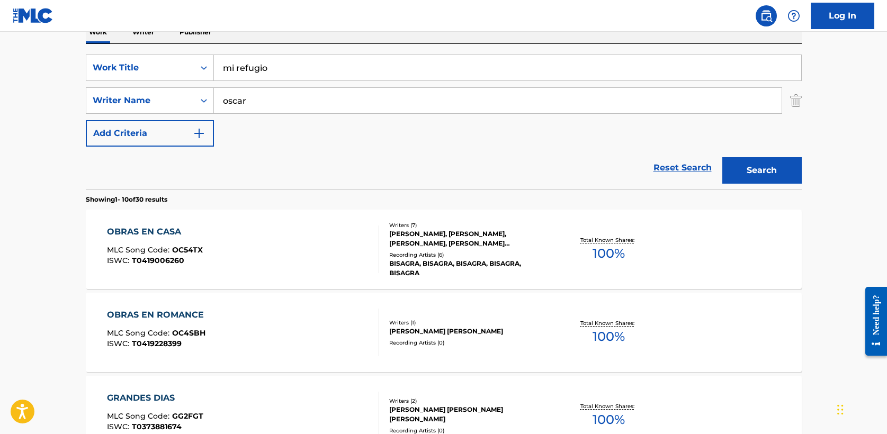
click at [723, 157] on button "Search" at bounding box center [762, 170] width 79 height 26
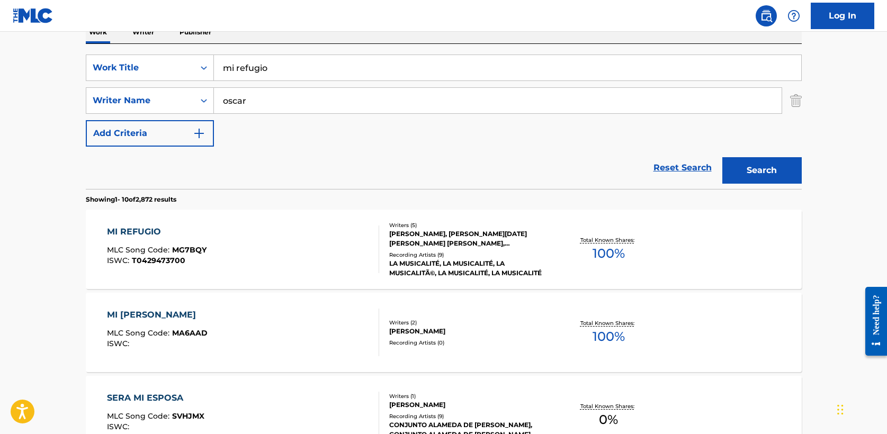
click at [257, 106] on input "oscar" at bounding box center [498, 100] width 568 height 25
type input "[PERSON_NAME]"
click at [723, 157] on button "Search" at bounding box center [762, 170] width 79 height 26
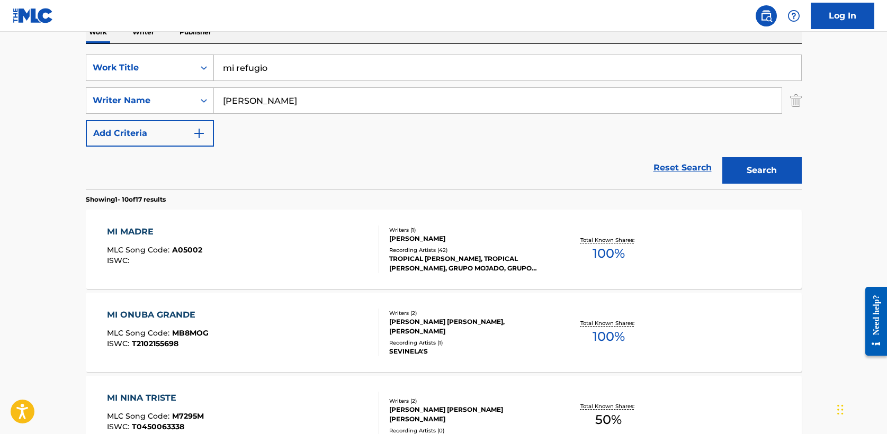
drag, startPoint x: 271, startPoint y: 71, endPoint x: 164, endPoint y: 66, distance: 107.6
click at [164, 66] on div "SearchWithCriteria5a2173f0-7a6b-48a5-aaeb-ae2f49c14e6e Work Title mi refugio" at bounding box center [444, 68] width 716 height 26
paste input "Avivamient"
type input "Avivamiento"
type input "yuleisy"
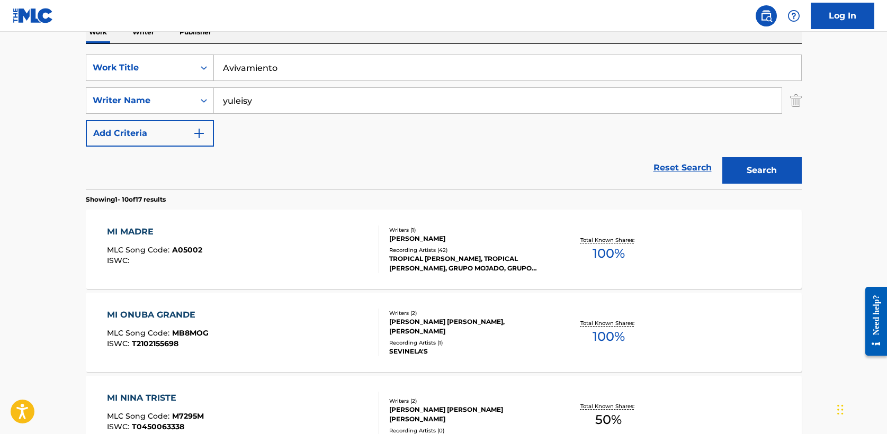
click at [723, 157] on button "Search" at bounding box center [762, 170] width 79 height 26
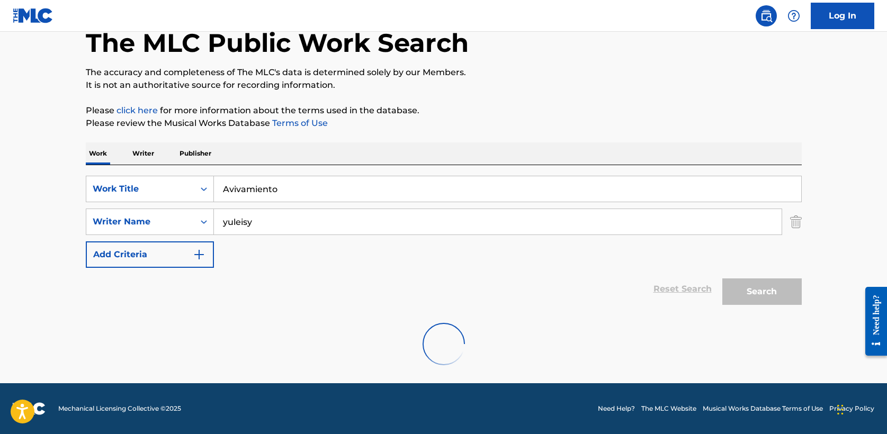
scroll to position [25, 0]
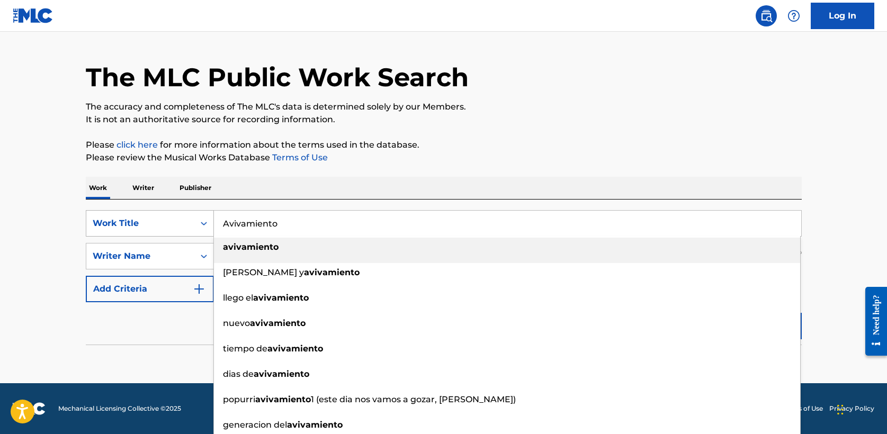
drag, startPoint x: 299, startPoint y: 219, endPoint x: 101, endPoint y: 215, distance: 198.2
click at [101, 215] on div "SearchWithCriteria5a2173f0-7a6b-48a5-aaeb-ae2f49c14e6e Work Title Avivamiento a…" at bounding box center [444, 223] width 716 height 26
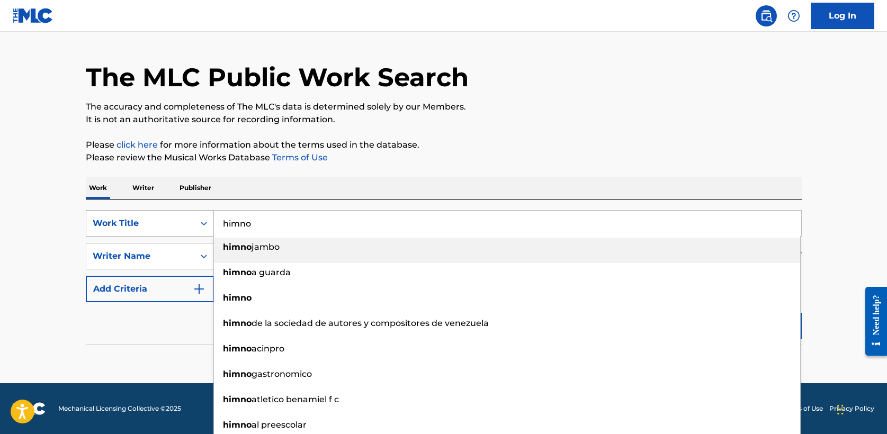
type input "himno"
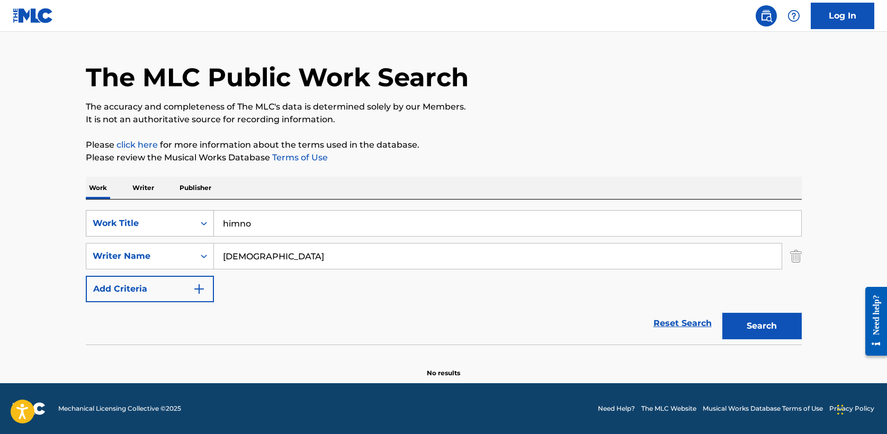
type input "[DEMOGRAPHIC_DATA]"
click at [723, 313] on button "Search" at bounding box center [762, 326] width 79 height 26
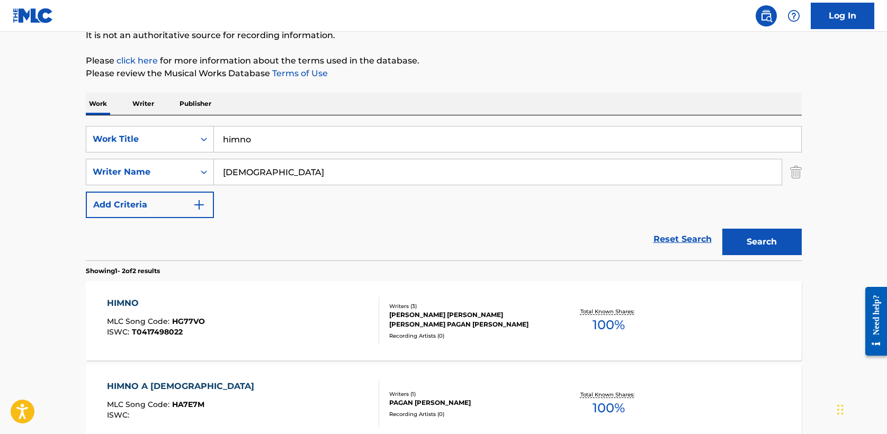
scroll to position [111, 0]
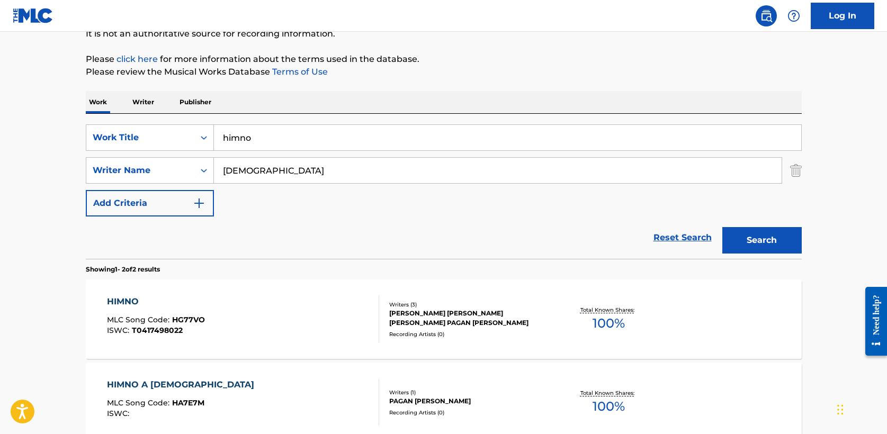
click at [128, 303] on div "HIMNO" at bounding box center [156, 302] width 98 height 13
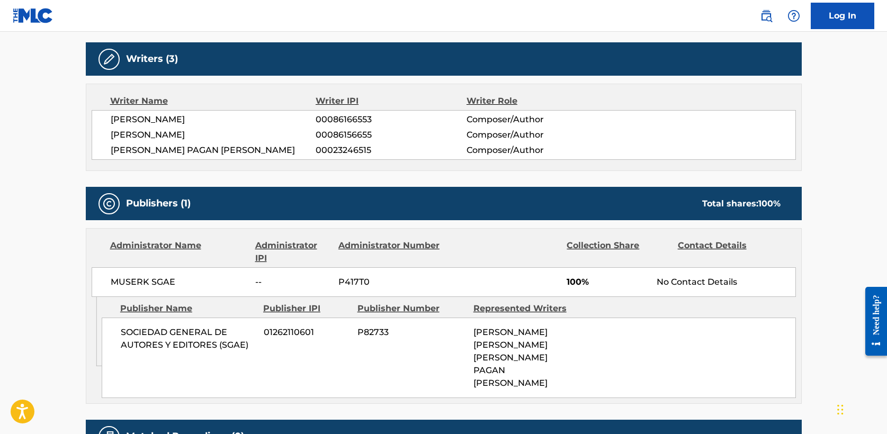
scroll to position [335, 0]
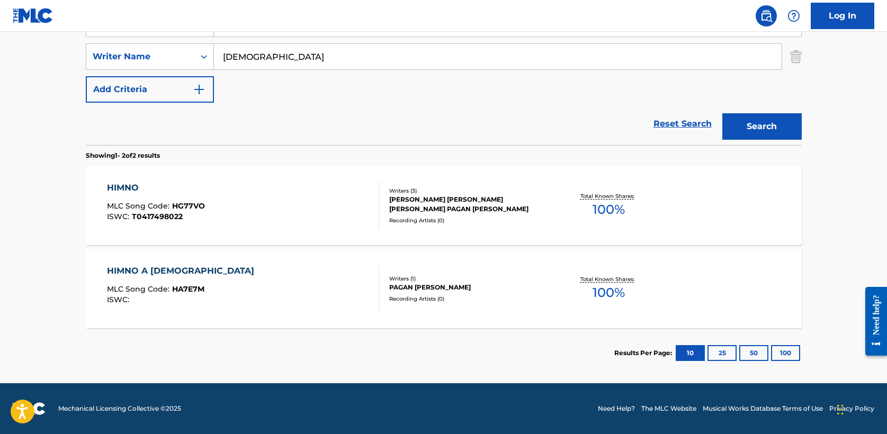
scroll to position [111, 0]
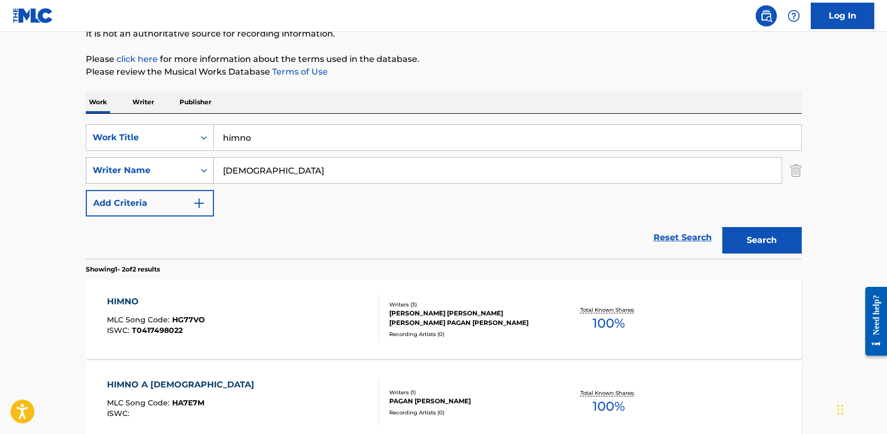
drag, startPoint x: 260, startPoint y: 173, endPoint x: 165, endPoint y: 173, distance: 94.8
click at [165, 173] on div "SearchWithCriteriae5fac2ee-40d2-43b8-ab10-bd0fa638ecd9 Writer Name [PERSON_NAME]" at bounding box center [444, 170] width 716 height 26
click at [723, 227] on button "Search" at bounding box center [762, 240] width 79 height 26
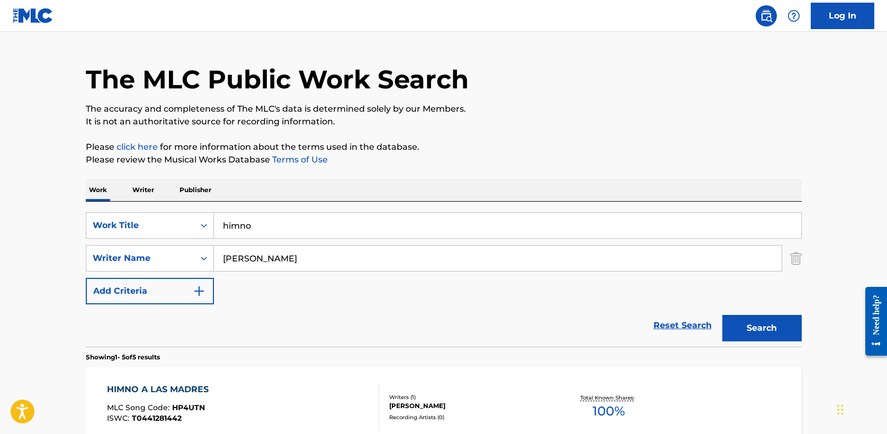
scroll to position [0, 0]
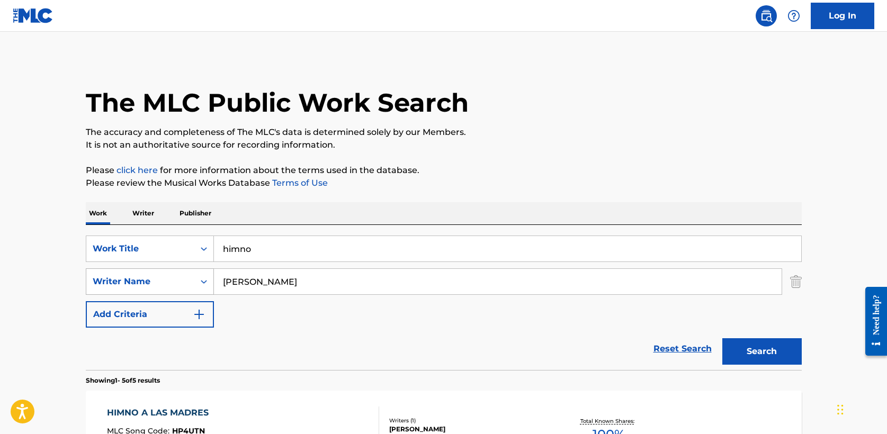
drag, startPoint x: 308, startPoint y: 284, endPoint x: 127, endPoint y: 283, distance: 181.7
click at [127, 283] on div "SearchWithCriteriae5fac2ee-40d2-43b8-ab10-bd0fa638ecd9 Writer Name [PERSON_NAME]" at bounding box center [444, 282] width 716 height 26
type input "[DEMOGRAPHIC_DATA]"
click at [723, 338] on button "Search" at bounding box center [762, 351] width 79 height 26
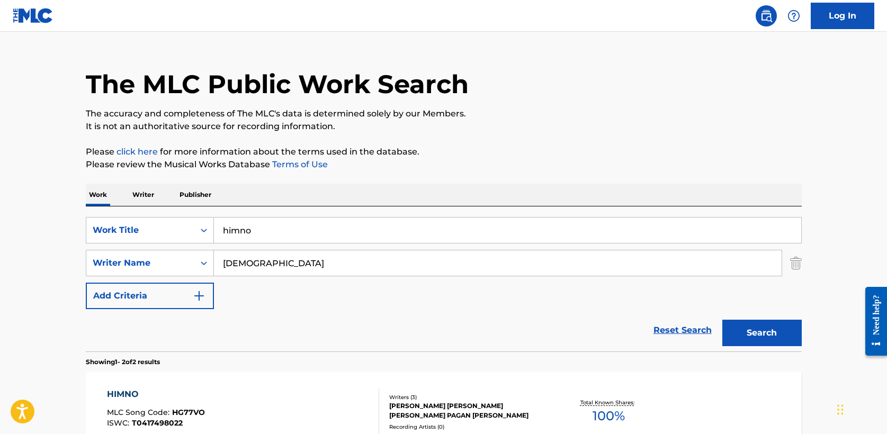
scroll to position [20, 0]
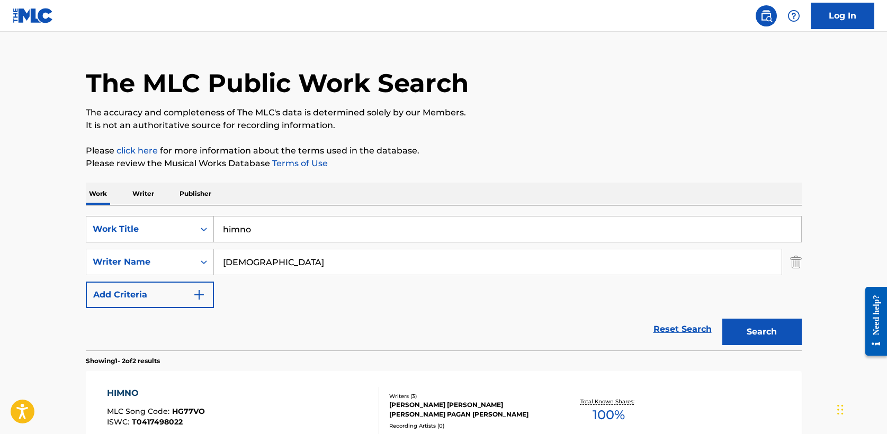
drag, startPoint x: 265, startPoint y: 235, endPoint x: 161, endPoint y: 235, distance: 104.4
click at [161, 235] on div "SearchWithCriteria5a2173f0-7a6b-48a5-aaeb-ae2f49c14e6e Work Title himno" at bounding box center [444, 229] width 716 height 26
paste input "Eres Quien Reina"
paste input "Search Form"
type input "Eres Quien Reina"
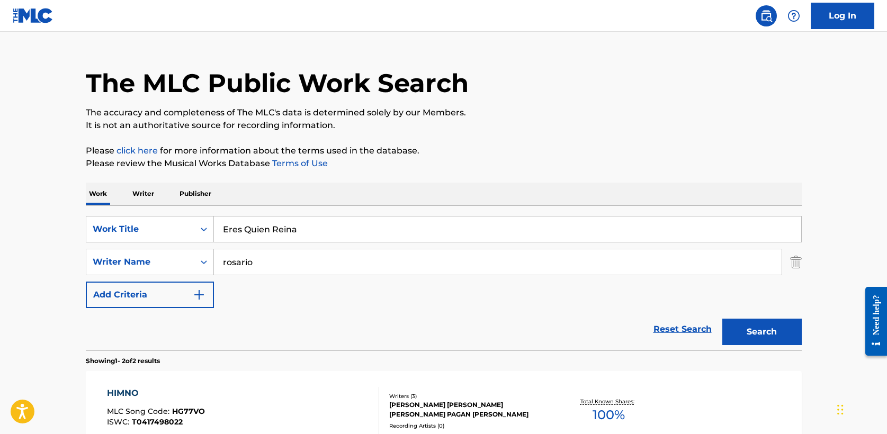
type input "rosario"
click at [487, 168] on p "Please review the Musical Works Database Terms of Use" at bounding box center [444, 163] width 716 height 13
click at [756, 332] on button "Search" at bounding box center [762, 332] width 79 height 26
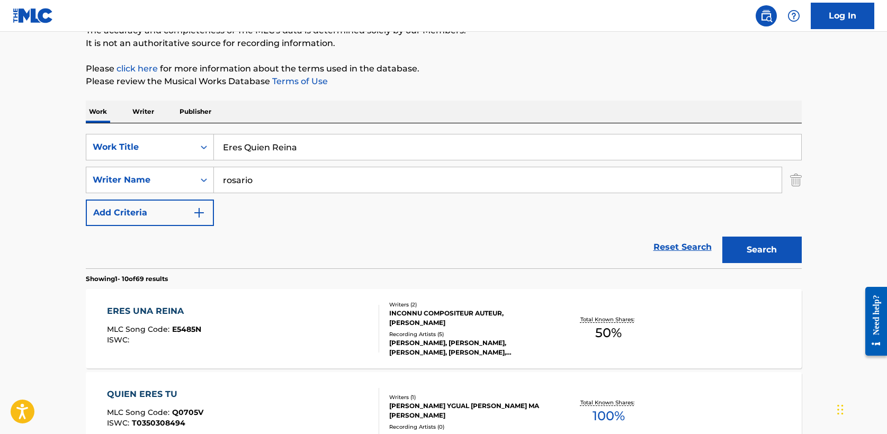
scroll to position [103, 0]
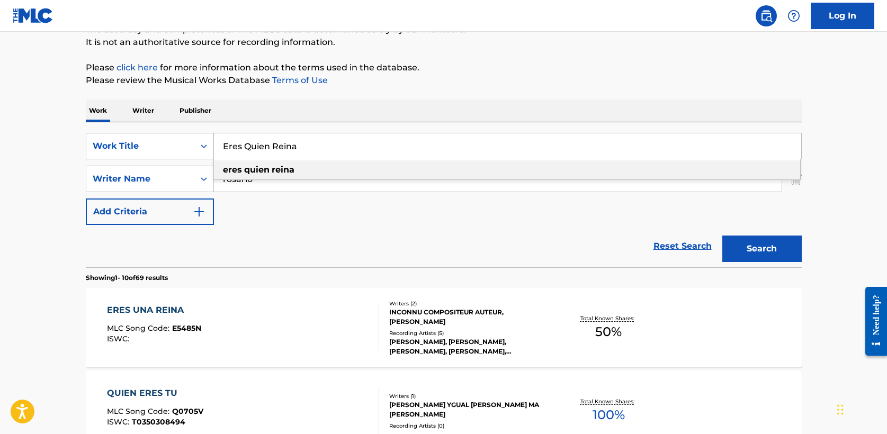
drag, startPoint x: 293, startPoint y: 149, endPoint x: 193, endPoint y: 149, distance: 100.1
click at [193, 149] on div "SearchWithCriteria5a2173f0-7a6b-48a5-aaeb-ae2f49c14e6e Work Title [PERSON_NAME]…" at bounding box center [444, 146] width 716 height 26
paste input "[DEMOGRAPHIC_DATA][PERSON_NAME] Mi Buen Pastor"
type input "[DEMOGRAPHIC_DATA][PERSON_NAME] Mi Buen Pastor"
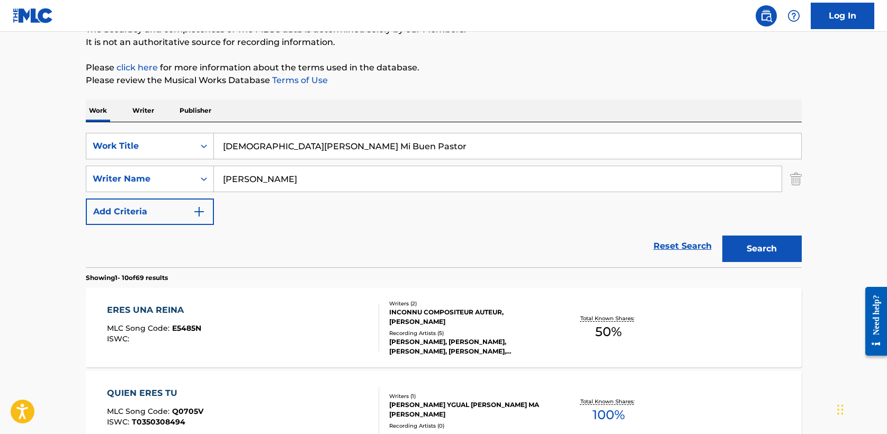
type input "[PERSON_NAME]"
click at [389, 260] on div "Reset Search Search" at bounding box center [444, 246] width 716 height 42
click at [788, 250] on button "Search" at bounding box center [762, 249] width 79 height 26
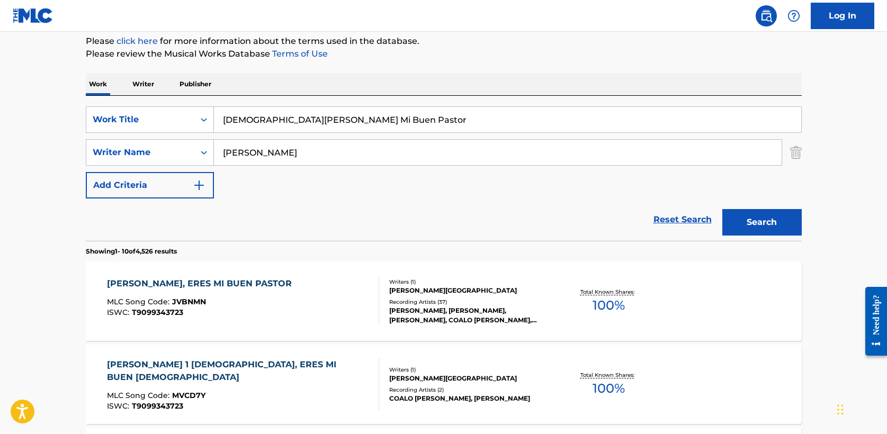
scroll to position [128, 0]
click at [215, 284] on div "[PERSON_NAME], ERES MI BUEN PASTOR" at bounding box center [202, 285] width 190 height 13
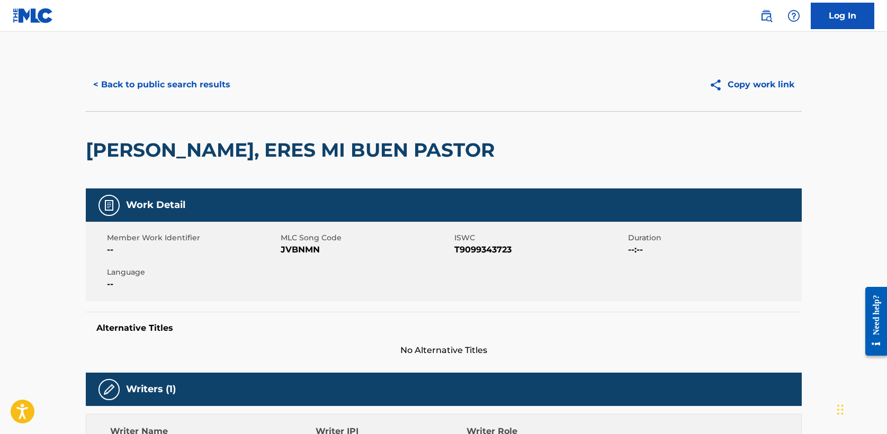
click at [155, 84] on button "< Back to public search results" at bounding box center [162, 85] width 152 height 26
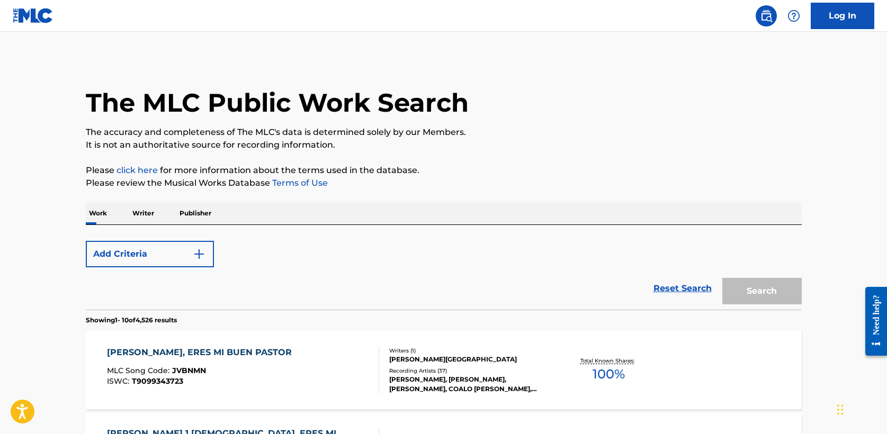
scroll to position [128, 0]
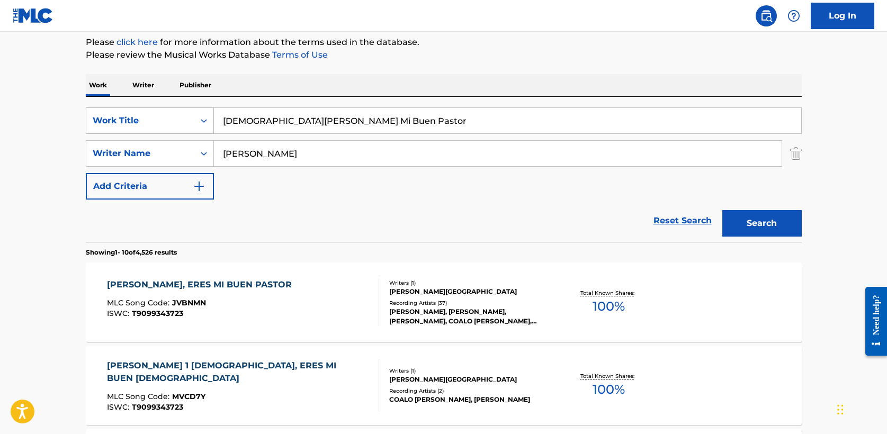
drag, startPoint x: 354, startPoint y: 121, endPoint x: 86, endPoint y: 114, distance: 268.1
click at [86, 114] on div "SearchWithCriteria5a2173f0-7a6b-48a5-aaeb-ae2f49c14e6e Work Title [PERSON_NAME]…" at bounding box center [444, 121] width 716 height 26
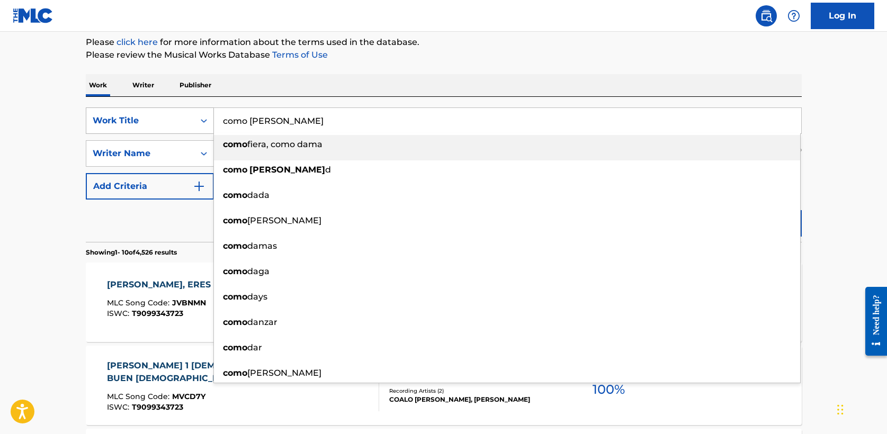
type input "como [PERSON_NAME]"
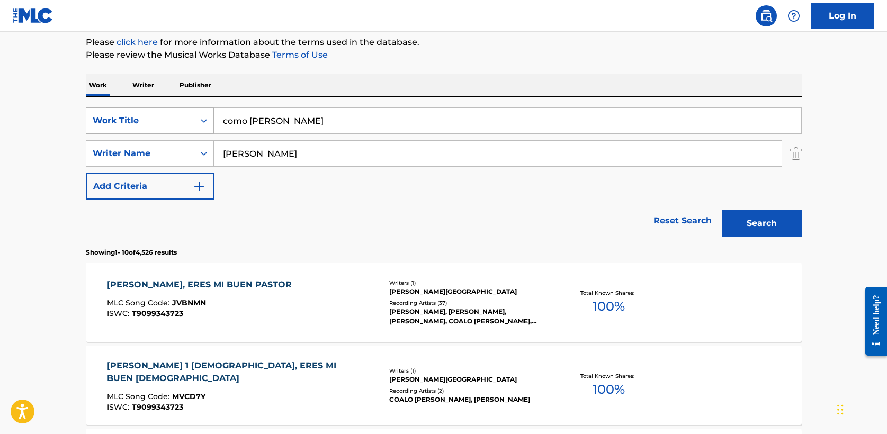
click at [723, 210] on button "Search" at bounding box center [762, 223] width 79 height 26
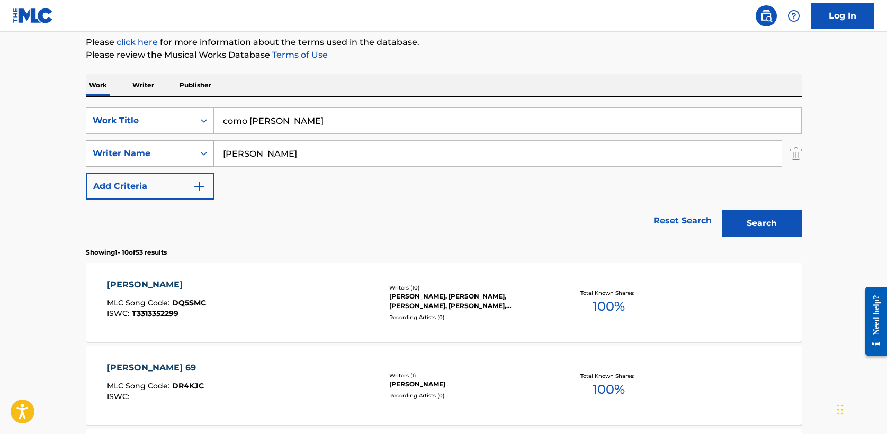
drag, startPoint x: 263, startPoint y: 156, endPoint x: 117, endPoint y: 147, distance: 146.0
click at [117, 147] on div "SearchWithCriteriae5fac2ee-40d2-43b8-ab10-bd0fa638ecd9 Writer Name [PERSON_NAME]" at bounding box center [444, 153] width 716 height 26
type input "d'lima"
click at [723, 210] on button "Search" at bounding box center [762, 223] width 79 height 26
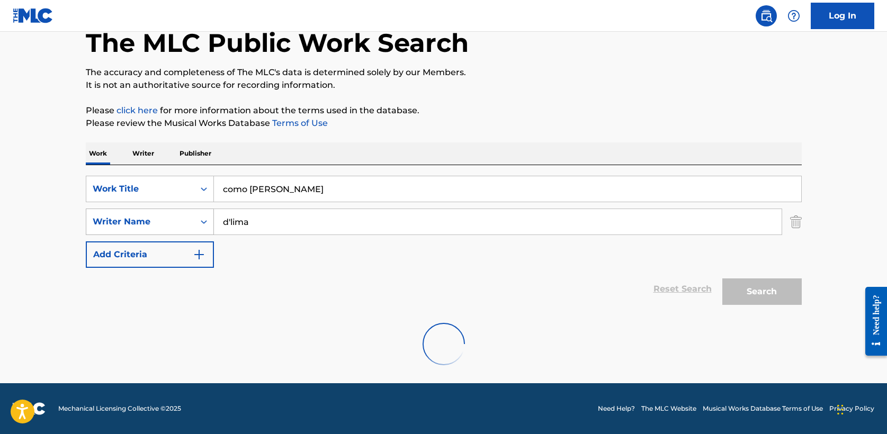
scroll to position [25, 0]
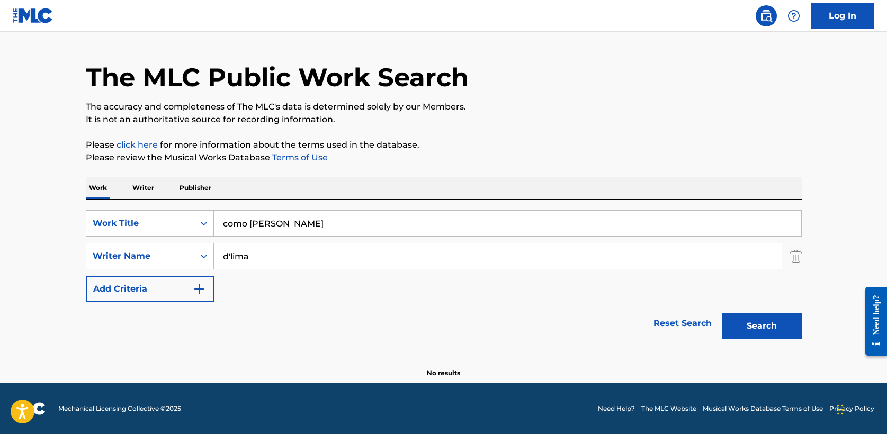
drag, startPoint x: 301, startPoint y: 225, endPoint x: 53, endPoint y: 221, distance: 248.5
click at [53, 221] on main "The MLC Public Work Search The accuracy and completeness of The MLC's data is d…" at bounding box center [443, 194] width 887 height 377
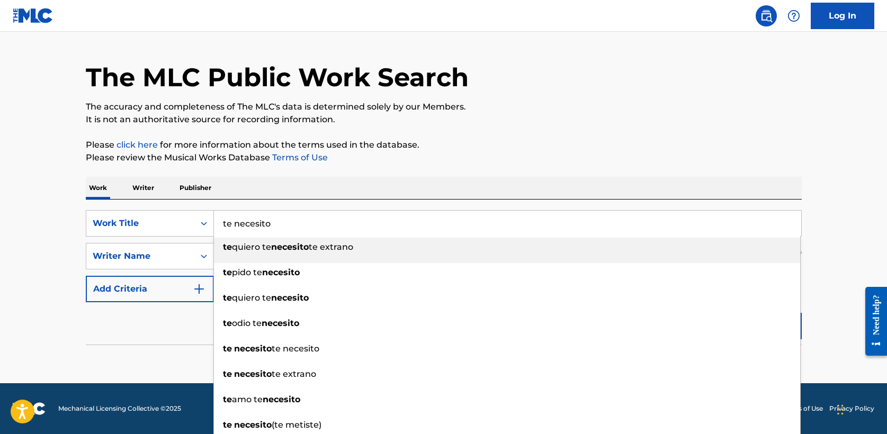
type input "te necesito"
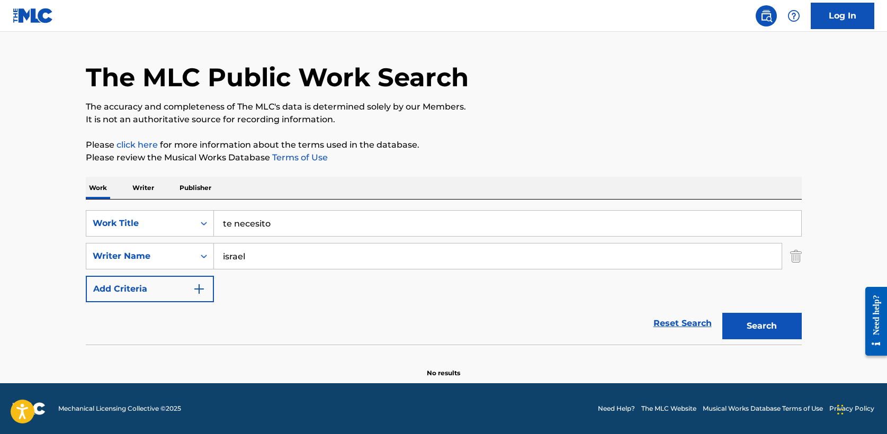
type input "israel"
click at [723, 313] on button "Search" at bounding box center [762, 326] width 79 height 26
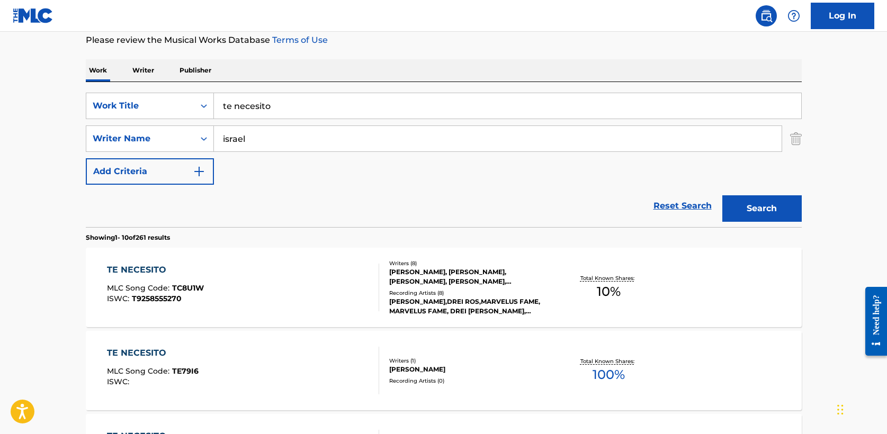
scroll to position [148, 0]
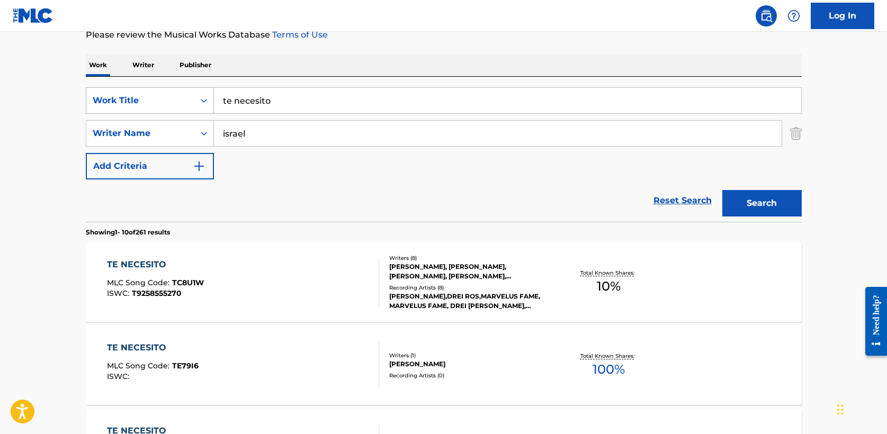
drag, startPoint x: 292, startPoint y: 105, endPoint x: 171, endPoint y: 88, distance: 122.5
click at [171, 88] on div "SearchWithCriteria5a2173f0-7a6b-48a5-aaeb-ae2f49c14e6e Work Title te necesito" at bounding box center [444, 100] width 716 height 26
paste input "Purifícame"
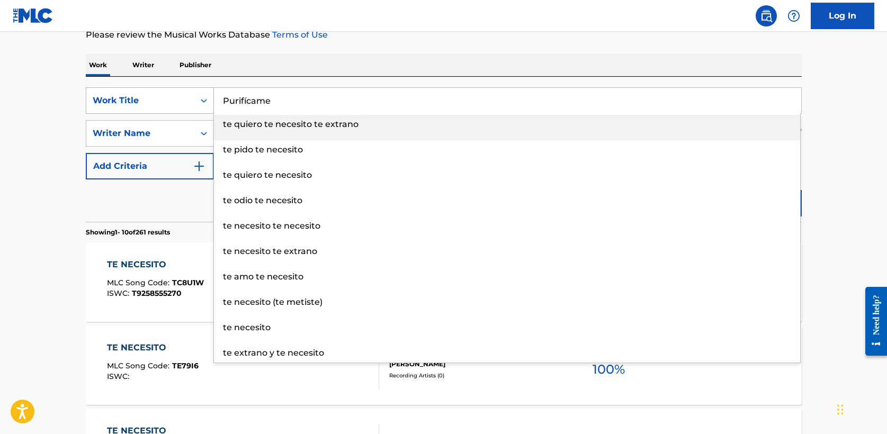
type input "Purifícame"
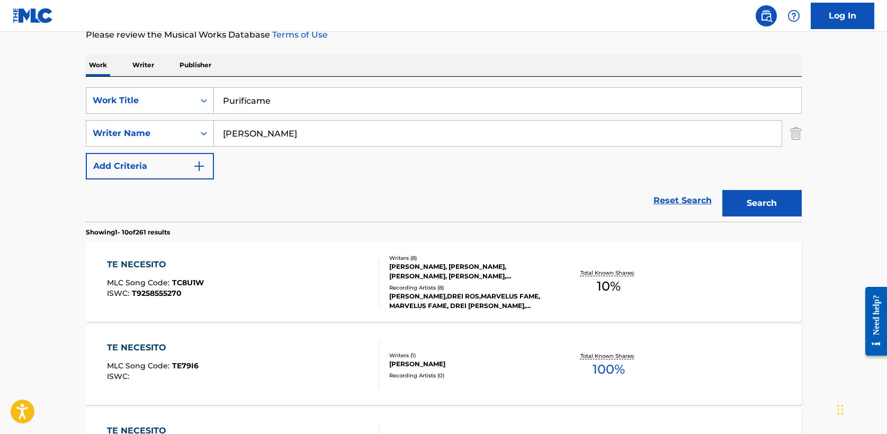
click at [723, 190] on button "Search" at bounding box center [762, 203] width 79 height 26
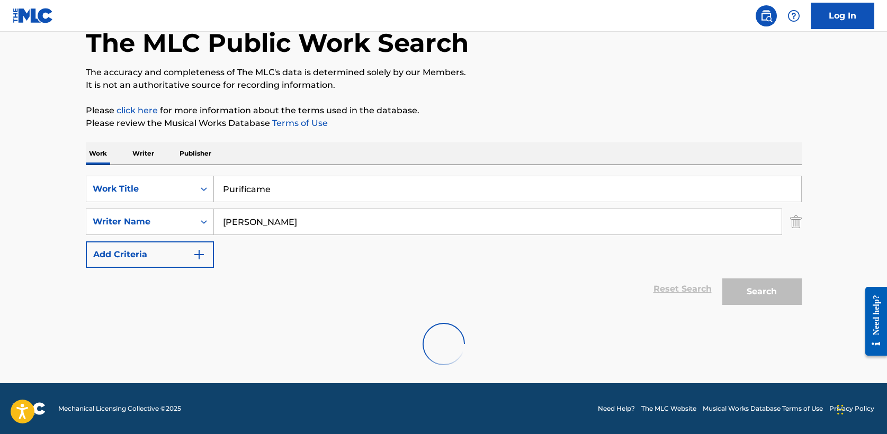
scroll to position [25, 0]
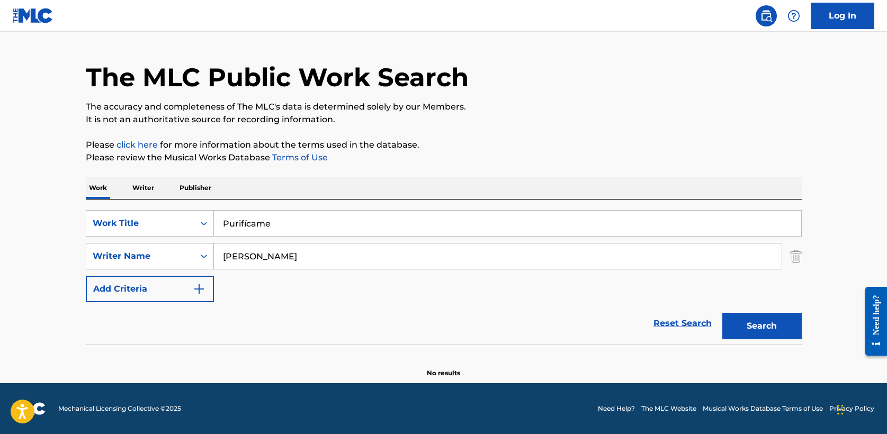
drag, startPoint x: 270, startPoint y: 253, endPoint x: 150, endPoint y: 252, distance: 119.7
click at [150, 252] on div "SearchWithCriteriae5fac2ee-40d2-43b8-ab10-bd0fa638ecd9 Writer Name [PERSON_NAME]" at bounding box center [444, 256] width 716 height 26
type input "[PERSON_NAME]"
click at [723, 313] on button "Search" at bounding box center [762, 326] width 79 height 26
drag, startPoint x: 289, startPoint y: 224, endPoint x: 82, endPoint y: 222, distance: 207.7
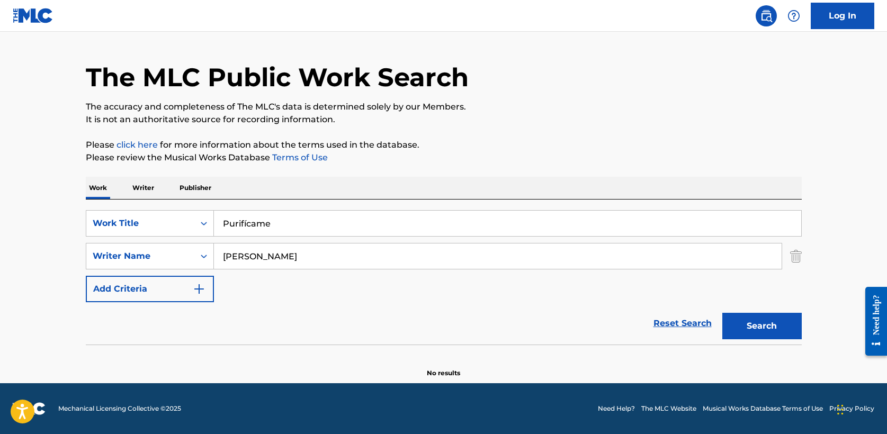
click at [82, 222] on div "The MLC Public Work Search The accuracy and completeness of The MLC's data is d…" at bounding box center [444, 205] width 742 height 345
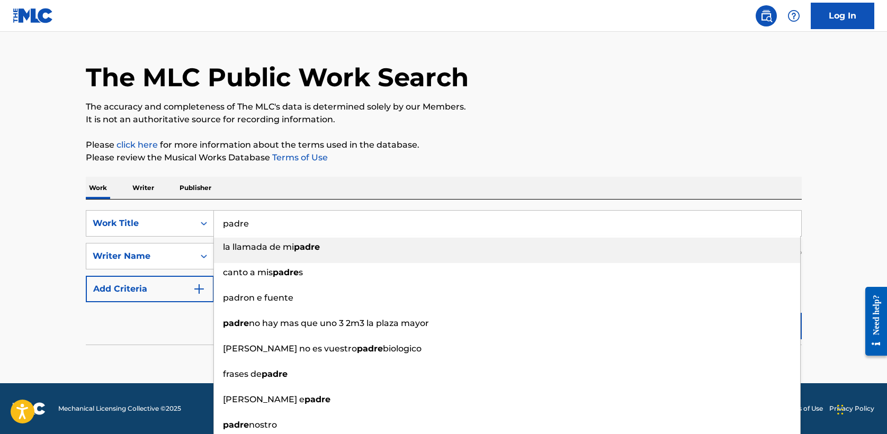
type input "padre"
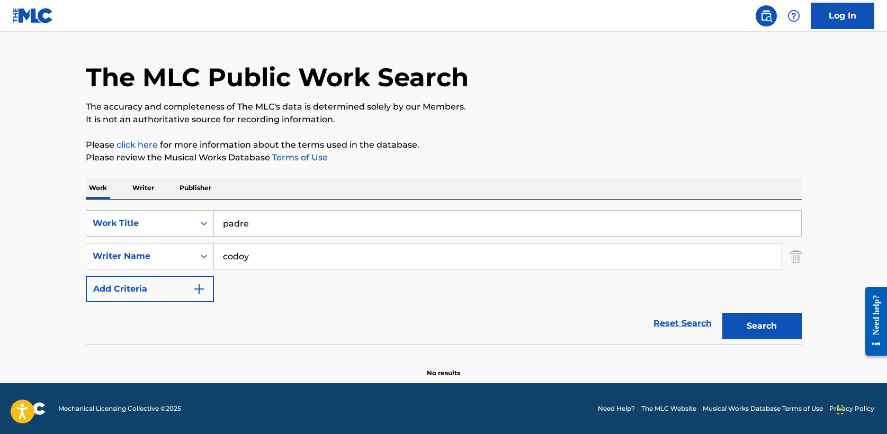
type input "codoy"
click at [723, 313] on button "Search" at bounding box center [762, 326] width 79 height 26
drag, startPoint x: 181, startPoint y: 226, endPoint x: 111, endPoint y: 224, distance: 69.9
click at [111, 224] on div "SearchWithCriteria5a2173f0-7a6b-48a5-aaeb-ae2f49c14e6e Work Title padre" at bounding box center [444, 223] width 716 height 26
type input "only [DEMOGRAPHIC_DATA] could do it"
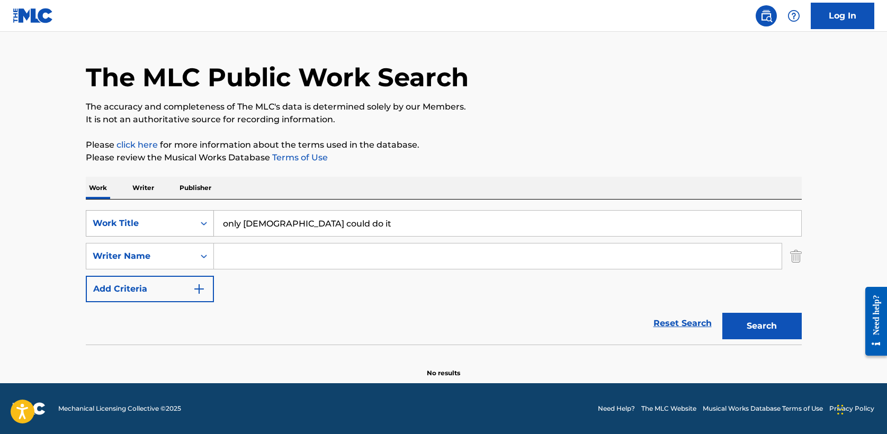
click at [723, 313] on button "Search" at bounding box center [762, 326] width 79 height 26
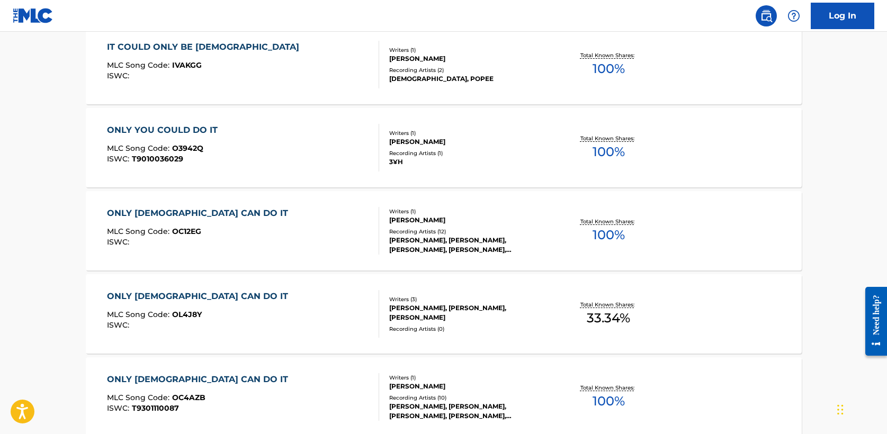
scroll to position [367, 0]
click at [168, 291] on div "ONLY [DEMOGRAPHIC_DATA] CAN DO IT" at bounding box center [200, 296] width 186 height 13
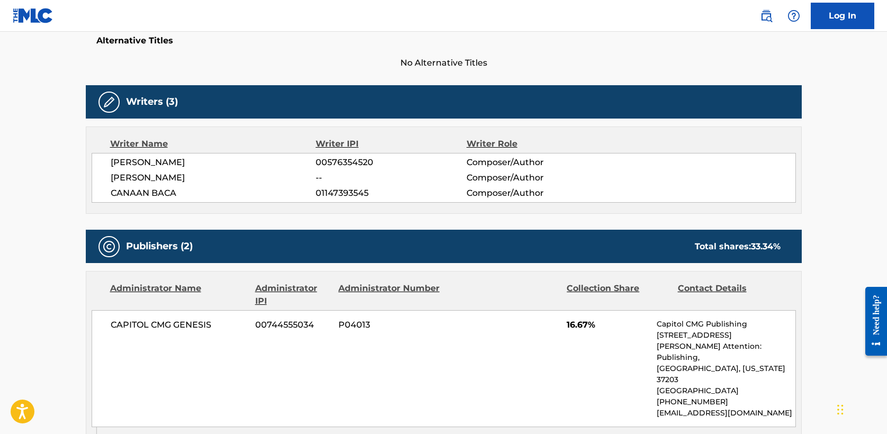
scroll to position [494, 0]
